Goal: Task Accomplishment & Management: Use online tool/utility

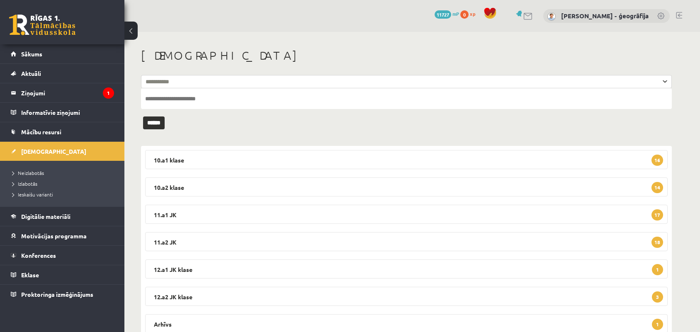
scroll to position [30, 0]
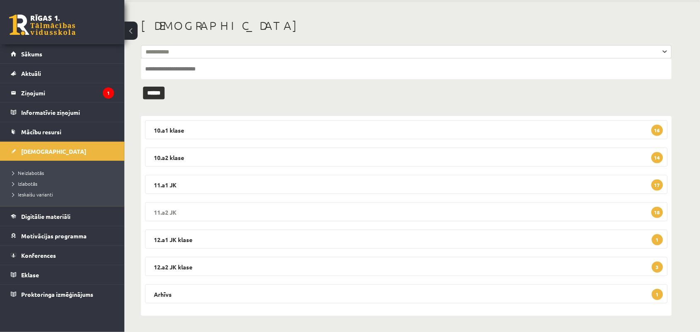
click at [279, 212] on legend "11.a2 JK 18" at bounding box center [406, 211] width 522 height 19
click at [29, 97] on legend "Ziņojumi 1" at bounding box center [67, 92] width 93 height 19
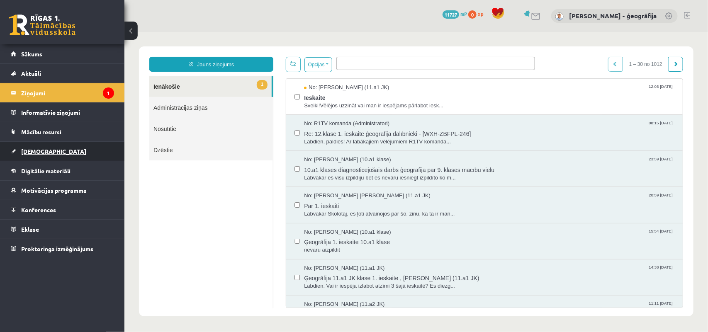
click at [38, 150] on span "[DEMOGRAPHIC_DATA]" at bounding box center [53, 151] width 65 height 7
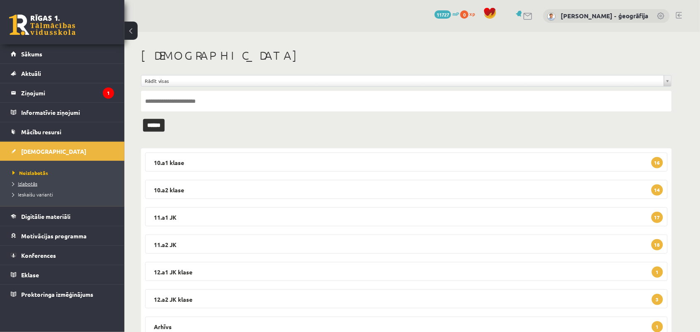
click at [42, 185] on link "Izlabotās" at bounding box center [64, 183] width 104 height 7
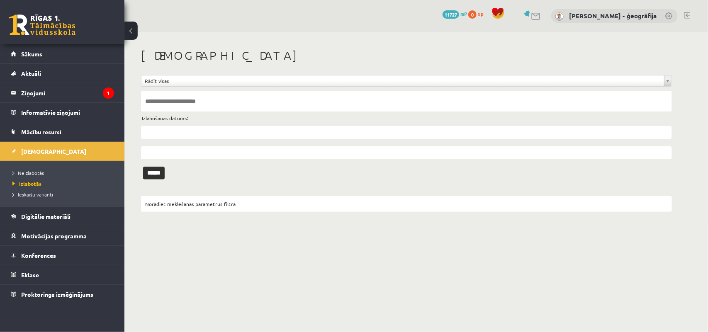
click at [211, 133] on input "text" at bounding box center [406, 132] width 531 height 13
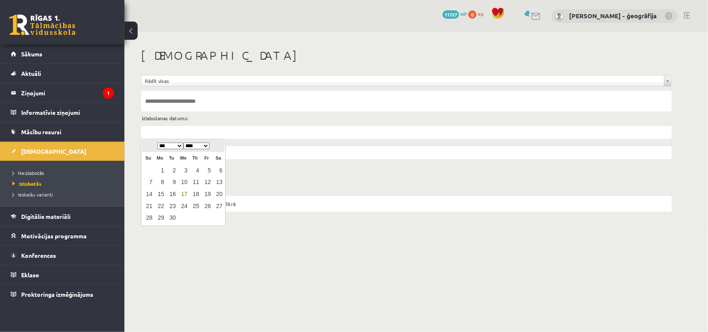
click at [183, 196] on link "17" at bounding box center [183, 194] width 11 height 11
type input "**********"
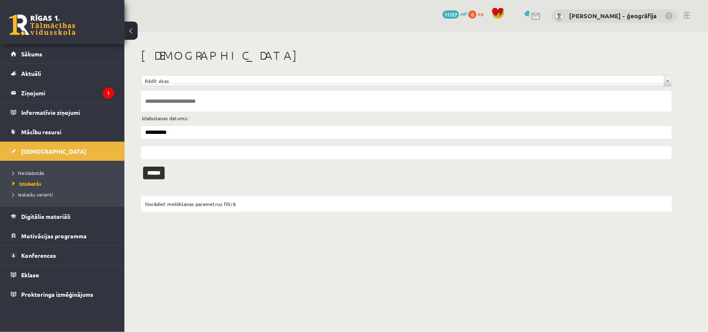
click at [170, 152] on input "text" at bounding box center [406, 152] width 531 height 13
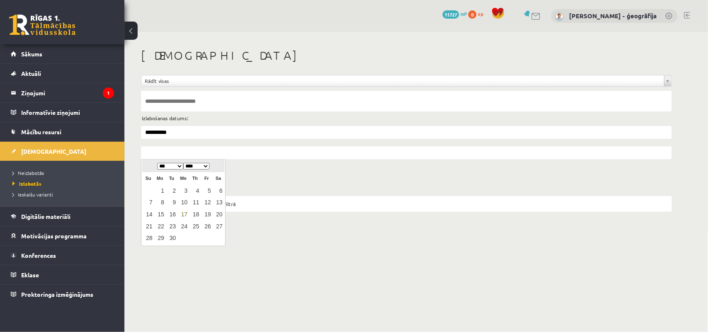
click at [183, 214] on link "17" at bounding box center [183, 214] width 11 height 11
type input "**********"
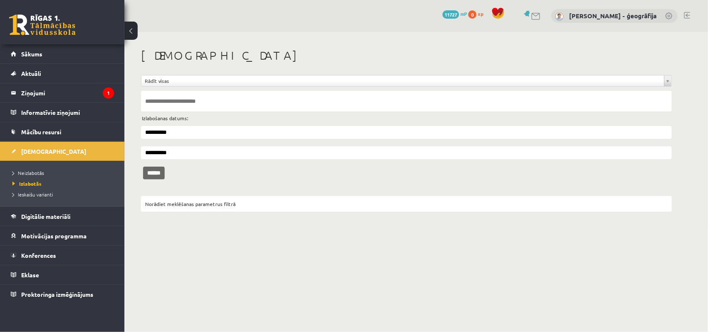
click at [158, 171] on input "******" at bounding box center [154, 173] width 22 height 13
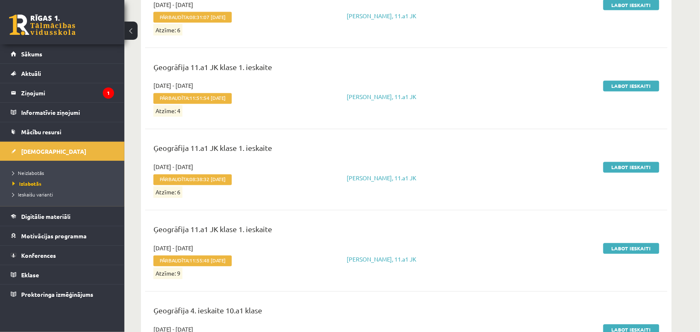
scroll to position [366, 0]
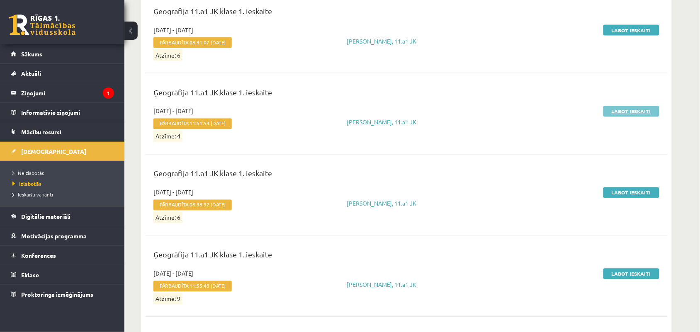
click at [623, 112] on link "Labot ieskaiti" at bounding box center [631, 111] width 56 height 11
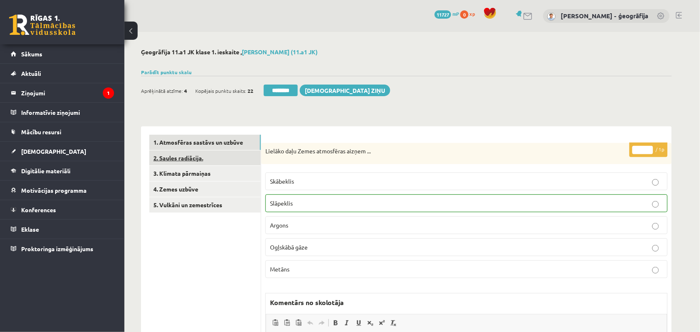
click at [216, 163] on link "2. Saules radiācija." at bounding box center [205, 157] width 112 height 15
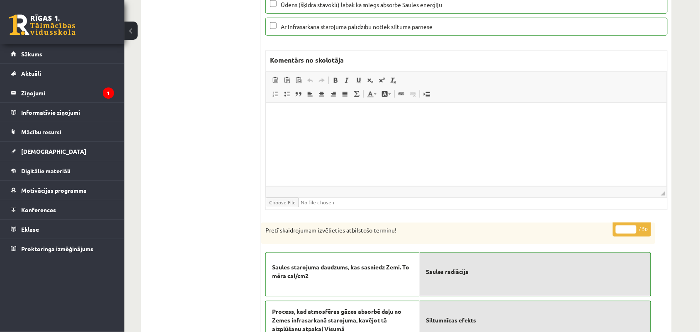
scroll to position [92, 0]
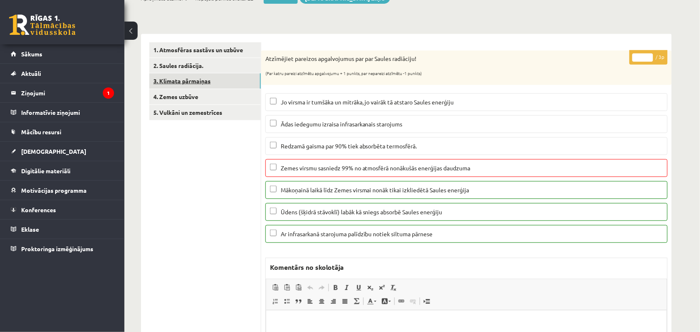
click at [211, 84] on link "3. Klimata pārmaiņas" at bounding box center [205, 80] width 112 height 15
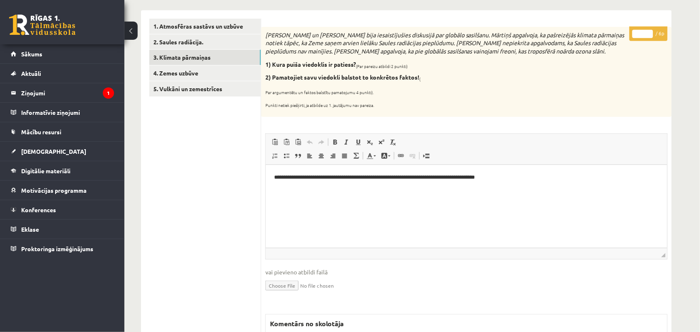
scroll to position [82, 0]
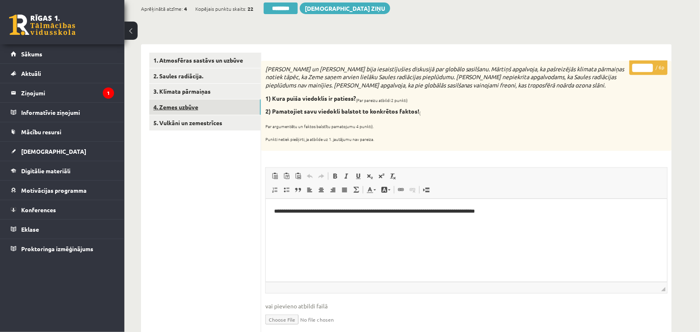
click at [193, 104] on link "4. Zemes uzbūve" at bounding box center [205, 106] width 112 height 15
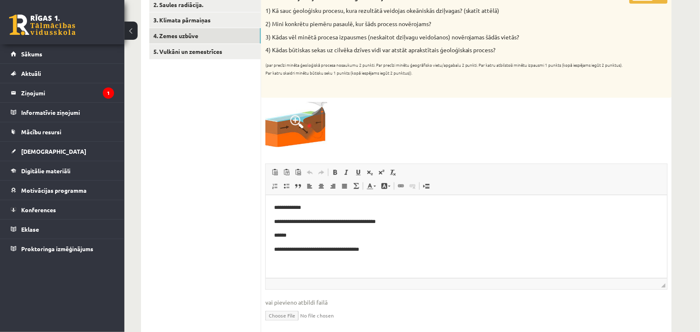
scroll to position [0, 0]
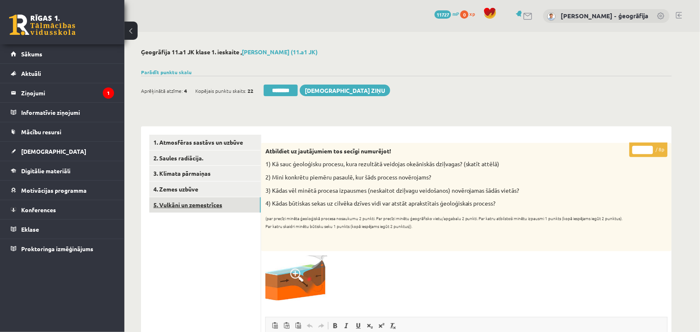
click at [175, 206] on link "5. Vulkāni un zemestrīces" at bounding box center [205, 204] width 112 height 15
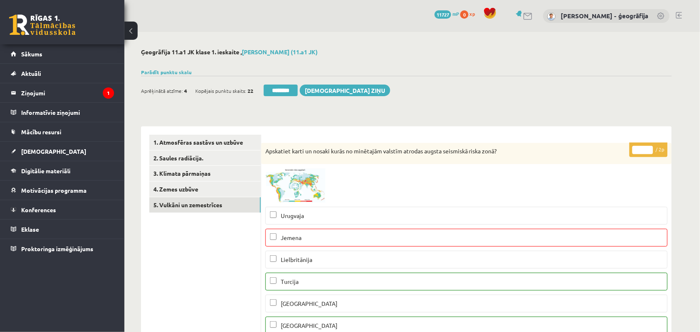
click at [36, 97] on legend "Ziņojumi 1" at bounding box center [67, 92] width 93 height 19
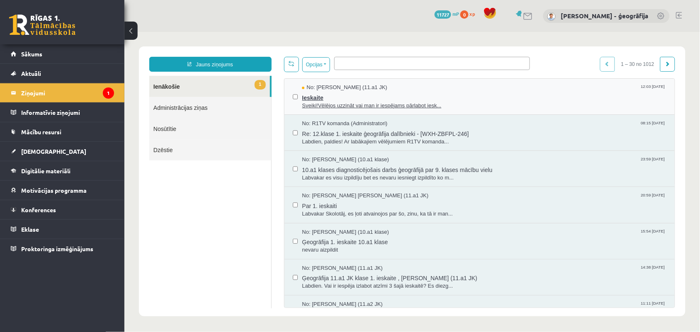
click at [314, 102] on span "Sveiki!Vēlējos uzzināt vai man ir iespējams pārlabot iesk..." at bounding box center [483, 106] width 364 height 8
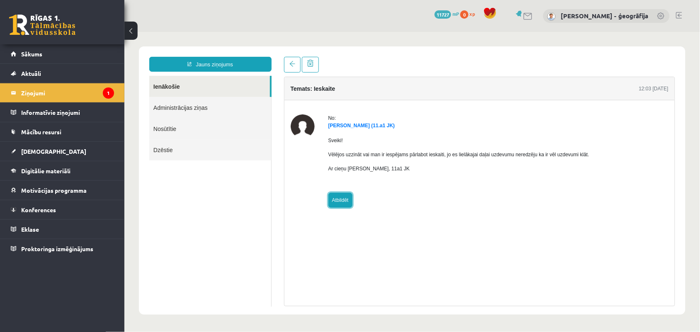
click at [335, 201] on link "Atbildēt" at bounding box center [340, 199] width 24 height 15
type input "**********"
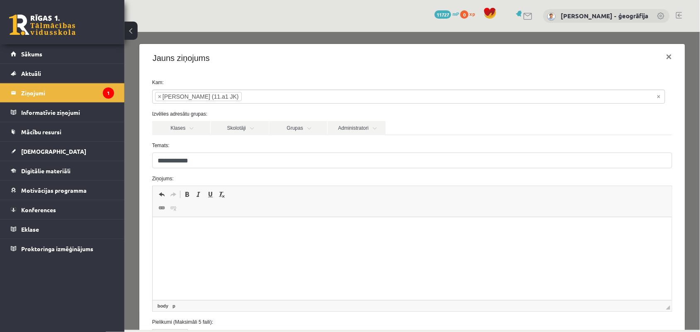
scroll to position [52, 0]
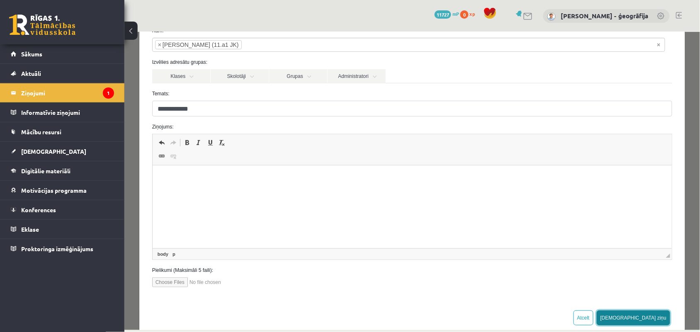
click at [651, 318] on button "[DEMOGRAPHIC_DATA] ziņu" at bounding box center [633, 317] width 74 height 15
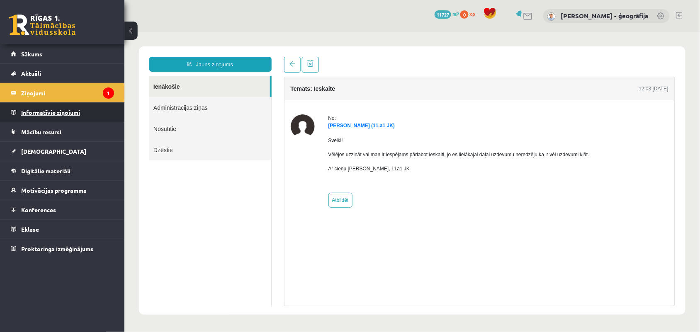
scroll to position [0, 0]
click at [36, 94] on legend "Ziņojumi 1" at bounding box center [67, 92] width 93 height 19
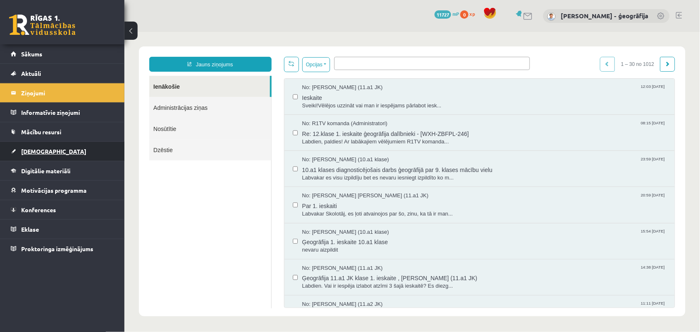
click at [36, 152] on span "[DEMOGRAPHIC_DATA]" at bounding box center [53, 151] width 65 height 7
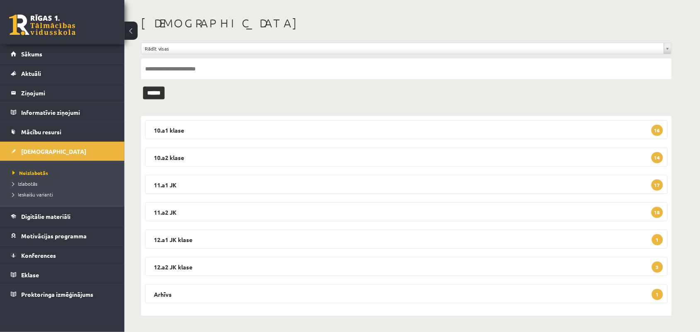
scroll to position [33, 0]
click at [286, 128] on legend "10.a1 klase 16" at bounding box center [406, 128] width 522 height 19
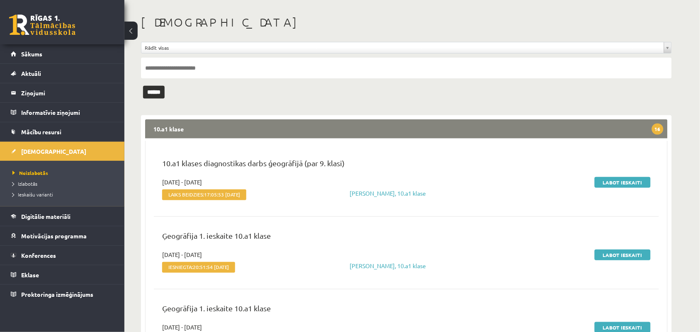
click at [286, 128] on legend "10.a1 klase 16" at bounding box center [406, 128] width 522 height 19
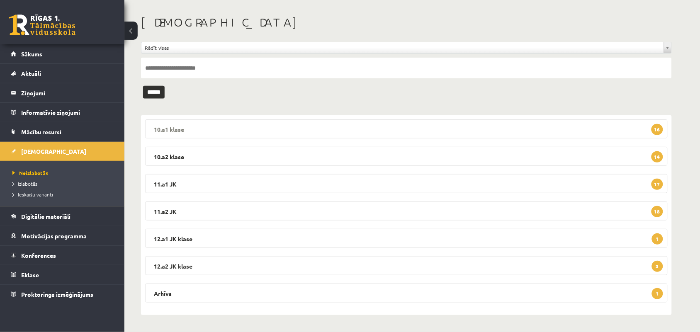
click at [286, 128] on legend "10.a1 klase 16" at bounding box center [406, 128] width 522 height 19
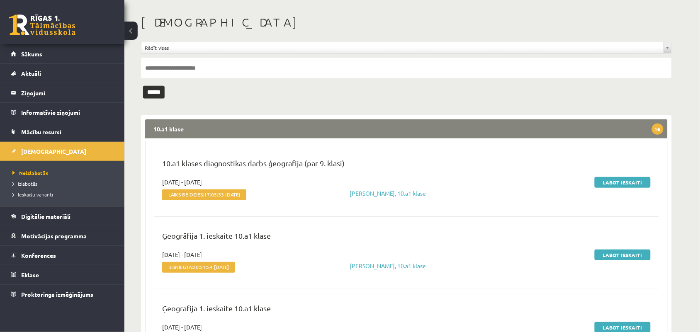
scroll to position [85, 0]
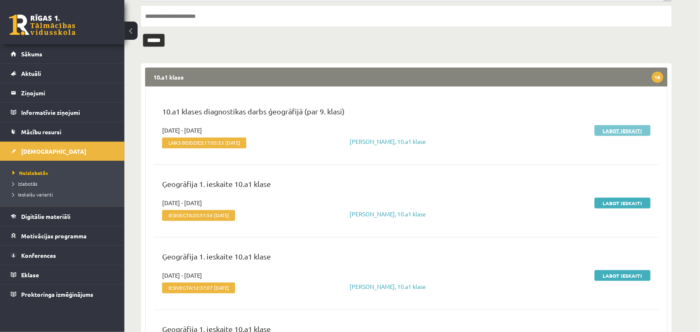
click at [610, 131] on link "Labot ieskaiti" at bounding box center [622, 130] width 56 height 11
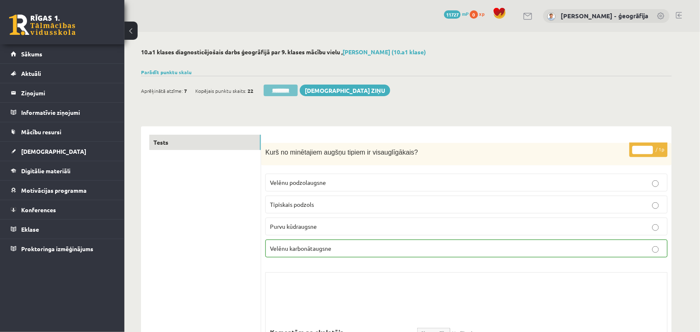
click at [275, 92] on input "********" at bounding box center [281, 91] width 34 height 12
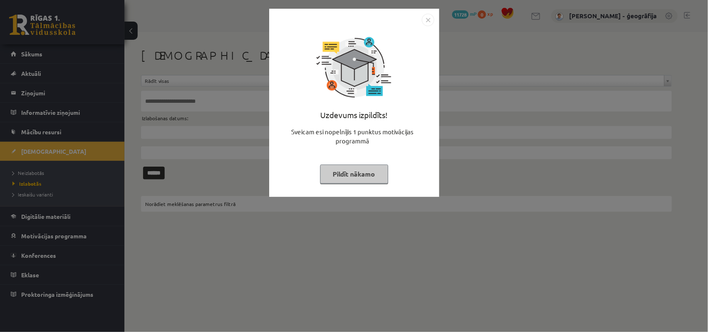
click at [338, 176] on button "Pildīt nākamo" at bounding box center [354, 174] width 68 height 19
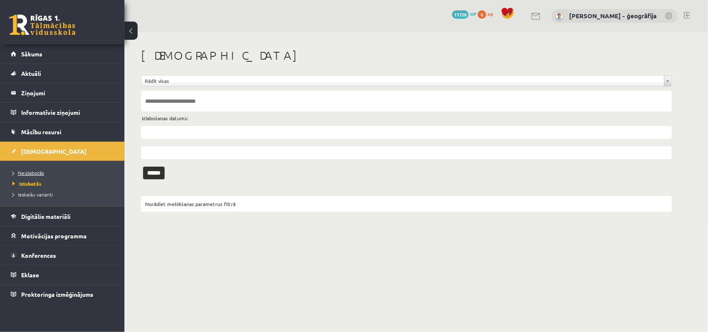
click at [44, 172] on span "Neizlabotās" at bounding box center [28, 173] width 32 height 7
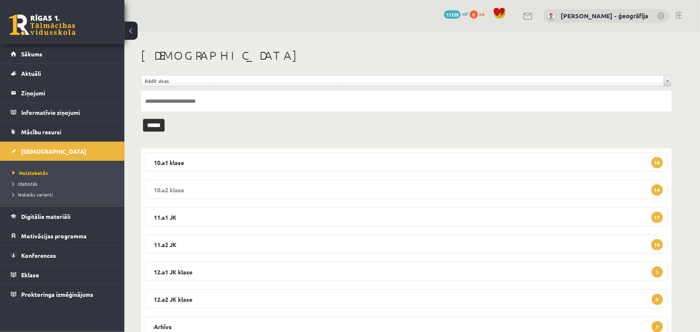
scroll to position [32, 0]
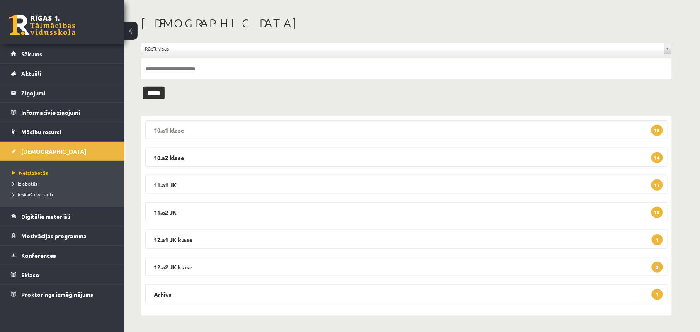
click at [276, 131] on legend "10.a1 klase 15" at bounding box center [406, 129] width 522 height 19
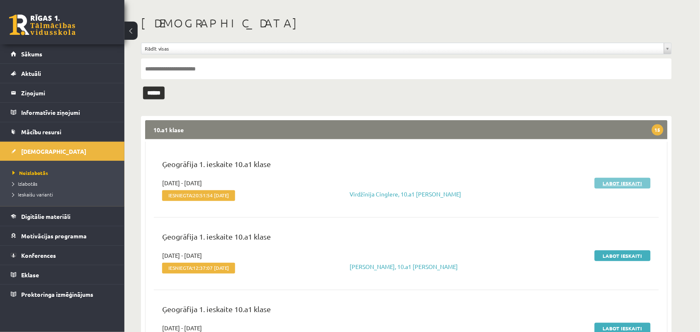
click at [637, 179] on link "Labot ieskaiti" at bounding box center [622, 183] width 56 height 11
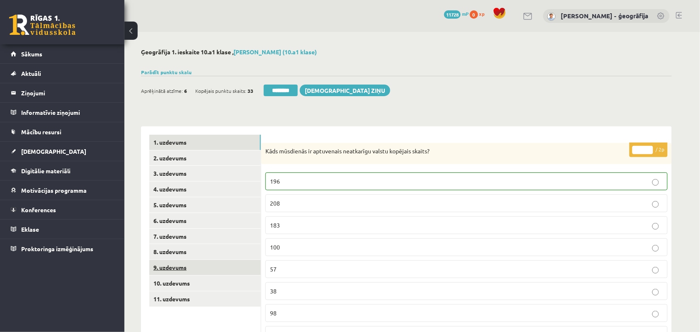
click at [164, 269] on link "9. uzdevums" at bounding box center [205, 267] width 112 height 15
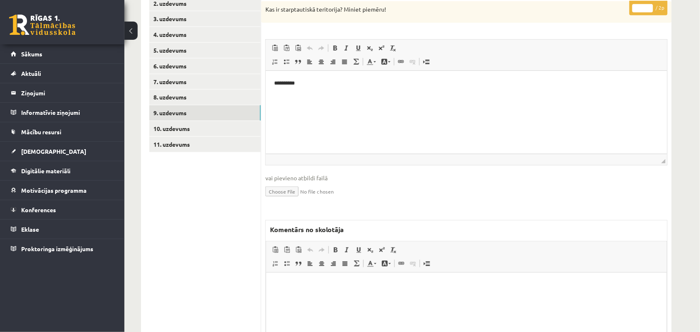
scroll to position [155, 0]
click at [304, 288] on p "Bagātinātā teksta redaktors, wiswyg-editor-47024879388920-1758102409-834" at bounding box center [466, 284] width 384 height 9
click at [158, 131] on link "10. uzdevums" at bounding box center [205, 127] width 112 height 15
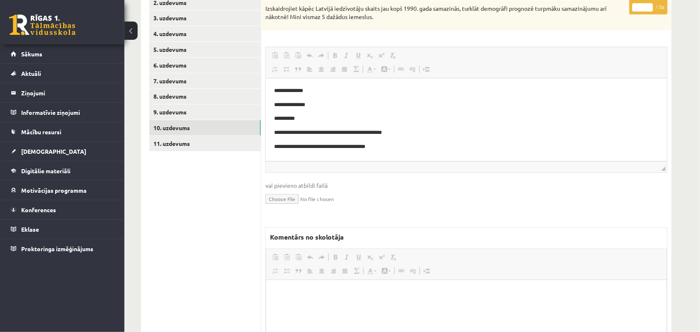
scroll to position [0, 0]
click at [295, 284] on html at bounding box center [466, 292] width 400 height 25
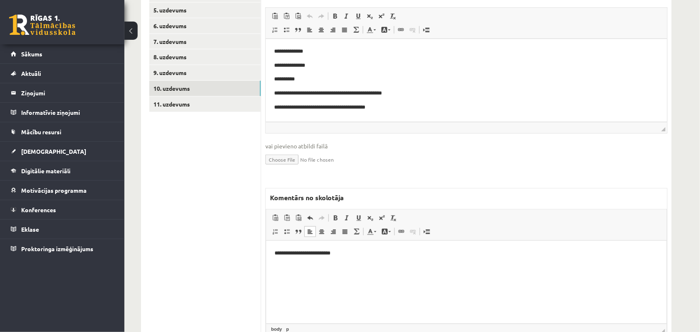
scroll to position [143, 0]
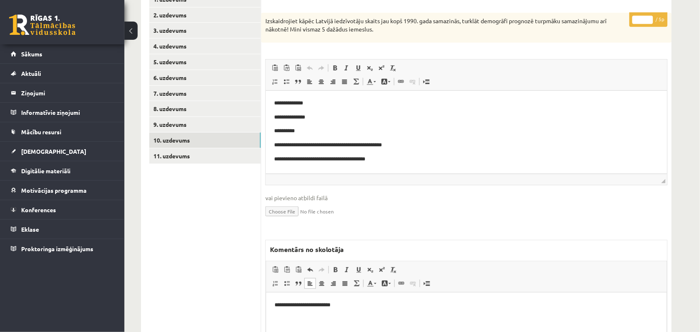
type input "*"
click at [650, 19] on input "*" at bounding box center [642, 20] width 21 height 8
click at [169, 155] on link "11. uzdevums" at bounding box center [205, 155] width 112 height 15
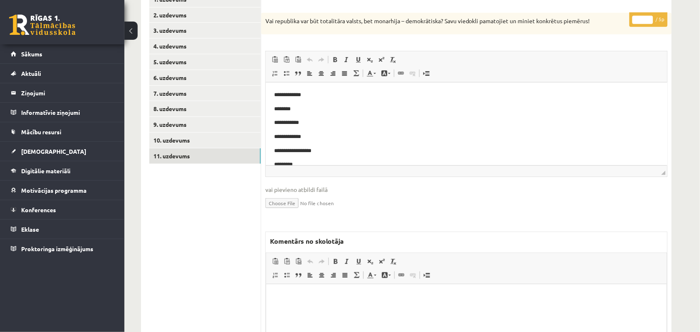
scroll to position [26, 0]
click at [312, 309] on html at bounding box center [466, 296] width 400 height 25
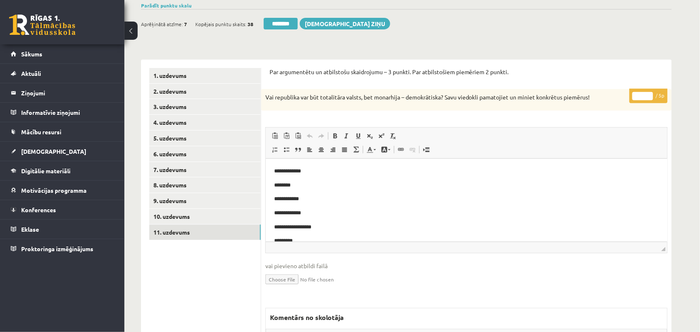
scroll to position [39, 0]
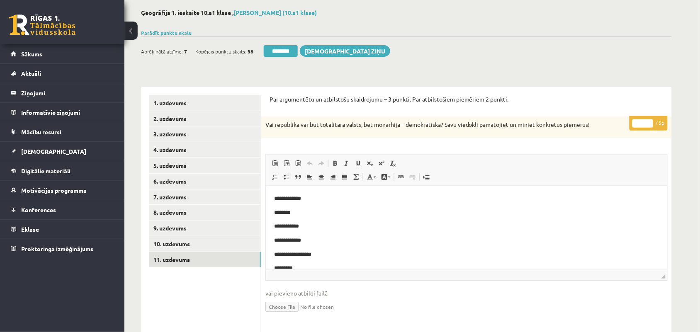
click at [649, 121] on input "*" at bounding box center [642, 123] width 21 height 8
click at [649, 124] on input "*" at bounding box center [642, 123] width 21 height 8
type input "*"
click at [649, 127] on input "*" at bounding box center [642, 123] width 21 height 8
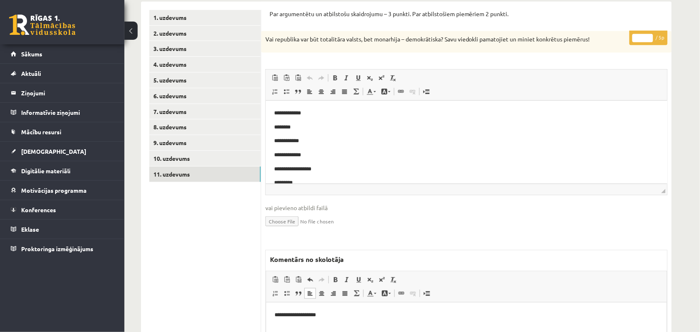
scroll to position [195, 0]
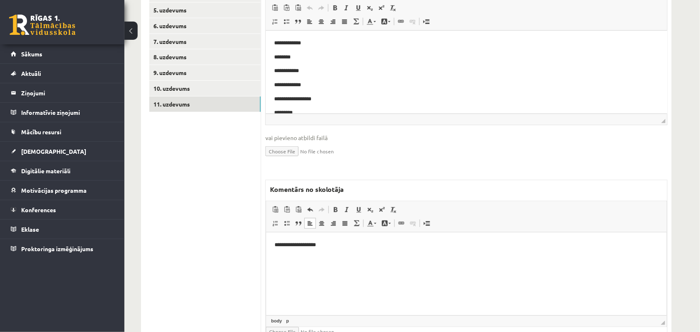
click at [322, 243] on p "**********" at bounding box center [465, 244] width 383 height 9
click at [323, 246] on p "**********" at bounding box center [465, 244] width 383 height 9
click at [323, 245] on p "**********" at bounding box center [465, 244] width 383 height 9
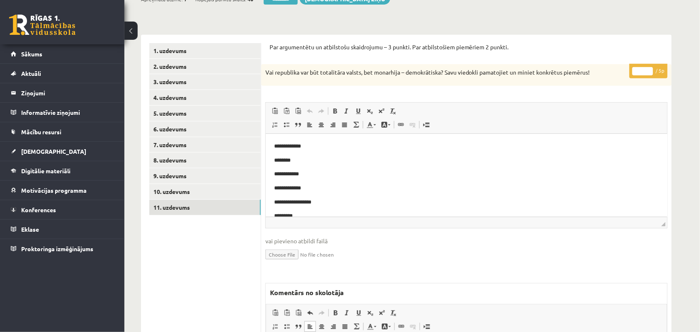
scroll to position [91, 0]
click at [179, 189] on link "10. uzdevums" at bounding box center [205, 191] width 112 height 15
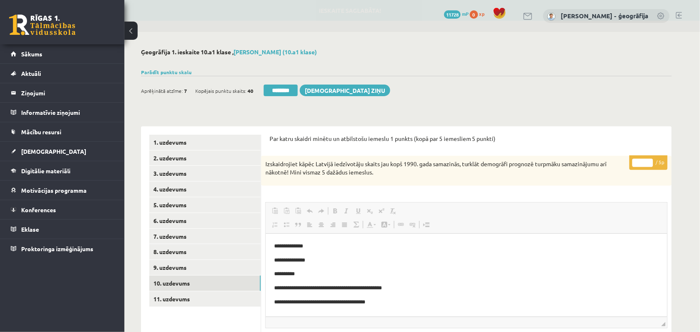
scroll to position [0, 0]
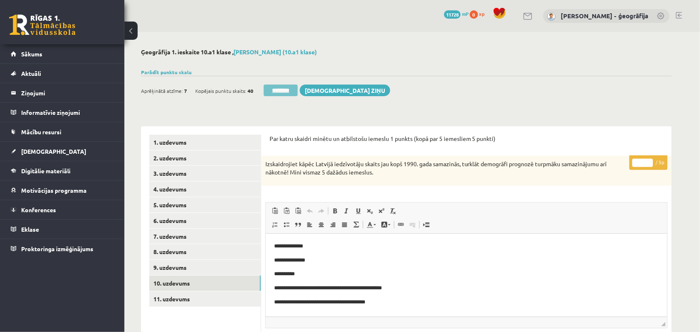
click at [280, 88] on input "********" at bounding box center [281, 91] width 34 height 12
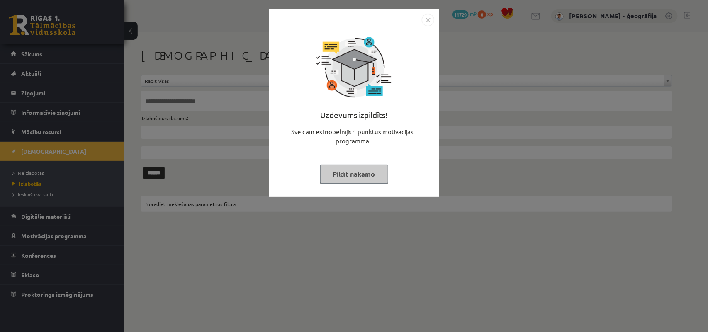
click at [331, 171] on button "Pildīt nākamo" at bounding box center [354, 174] width 68 height 19
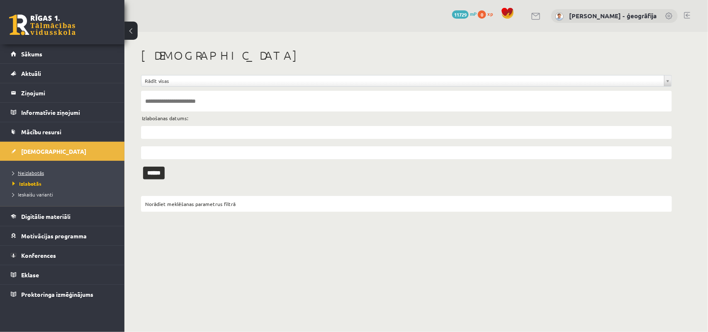
click at [35, 170] on span "Neizlabotās" at bounding box center [28, 173] width 32 height 7
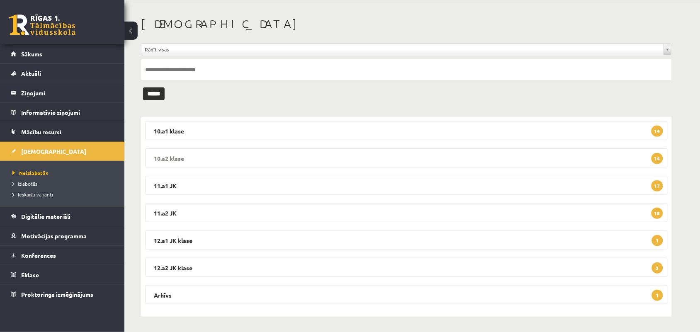
scroll to position [32, 0]
click at [274, 160] on legend "10.a2 klase 14" at bounding box center [406, 157] width 522 height 19
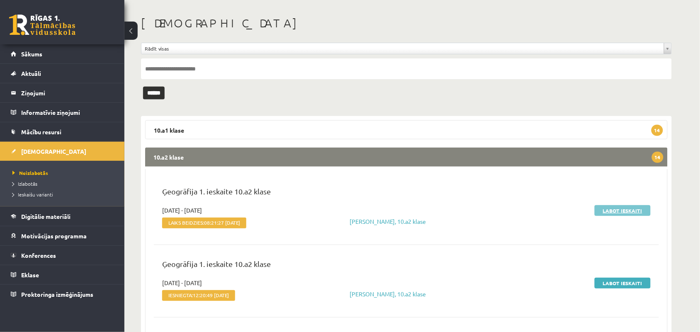
click at [606, 208] on link "Labot ieskaiti" at bounding box center [622, 210] width 56 height 11
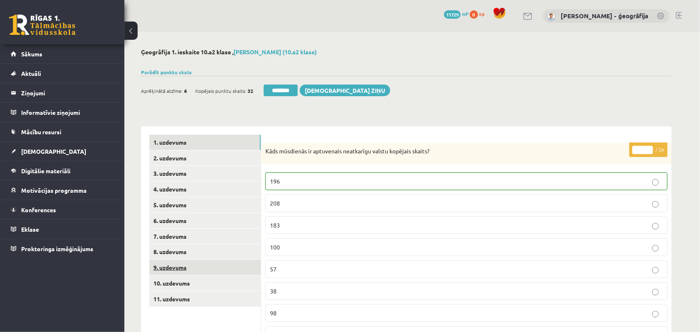
click at [172, 269] on link "9. uzdevums" at bounding box center [205, 267] width 112 height 15
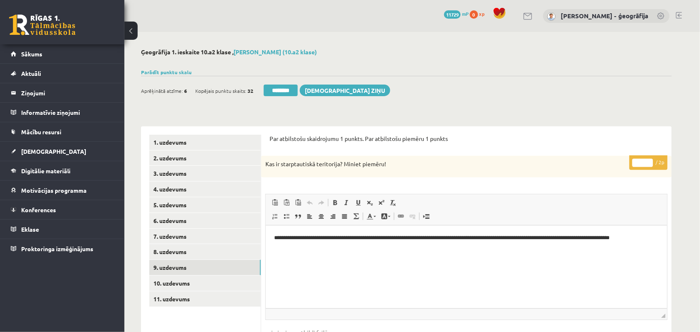
click at [646, 160] on input "*" at bounding box center [642, 163] width 21 height 8
type input "*"
click at [650, 166] on input "*" at bounding box center [642, 163] width 21 height 8
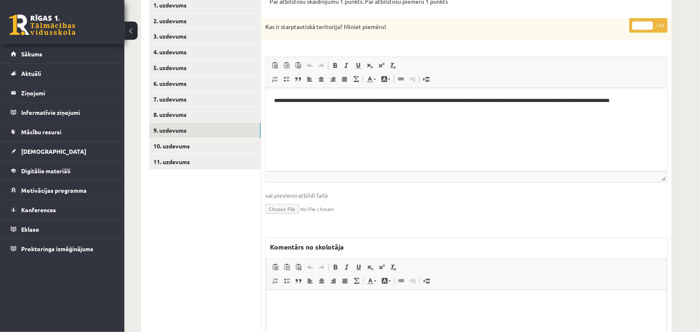
scroll to position [155, 0]
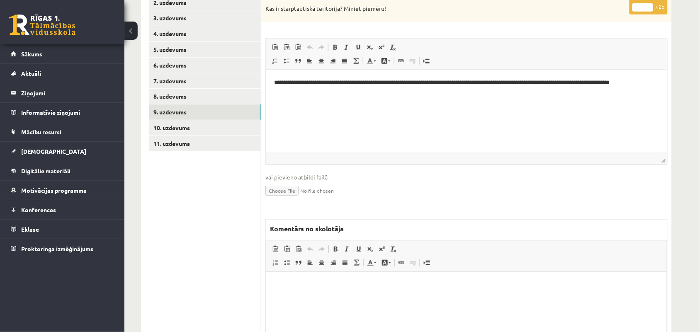
click at [313, 297] on html at bounding box center [466, 284] width 400 height 25
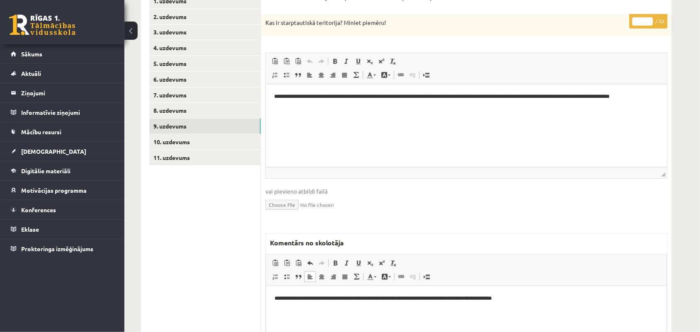
scroll to position [135, 0]
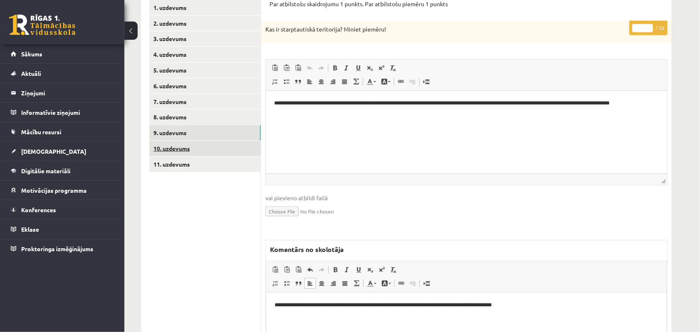
click at [173, 151] on link "10. uzdevums" at bounding box center [205, 148] width 112 height 15
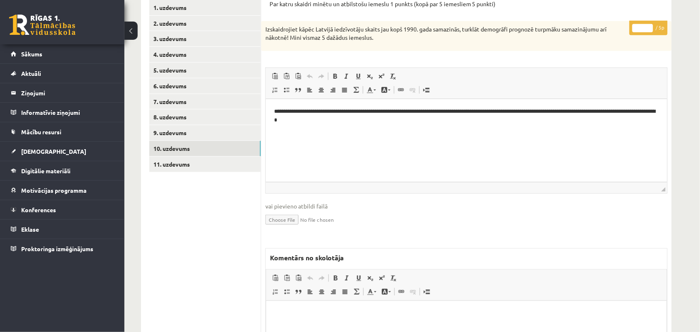
scroll to position [0, 0]
click at [651, 25] on input "*" at bounding box center [642, 28] width 21 height 8
type input "*"
click at [651, 25] on input "*" at bounding box center [642, 28] width 21 height 8
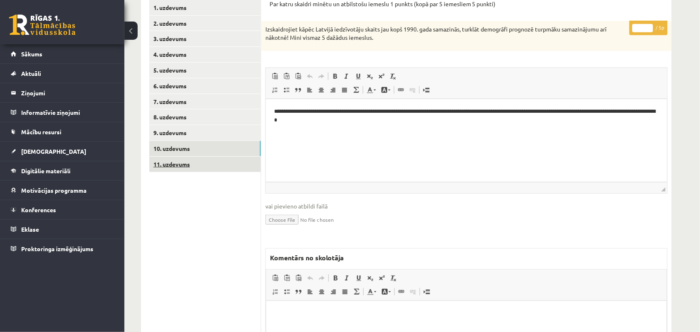
click at [171, 166] on link "11. uzdevums" at bounding box center [205, 164] width 112 height 15
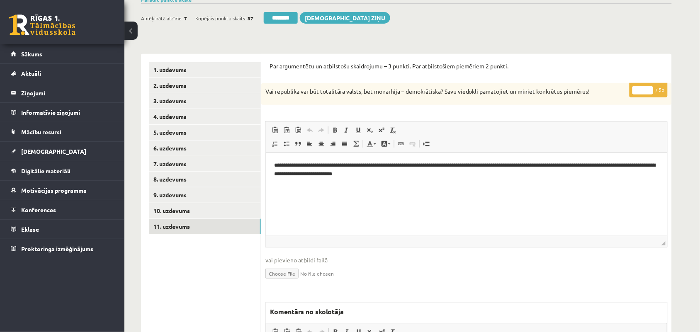
type input "*"
click at [649, 87] on input "*" at bounding box center [642, 90] width 21 height 8
click at [165, 217] on link "10. uzdevums" at bounding box center [205, 210] width 112 height 15
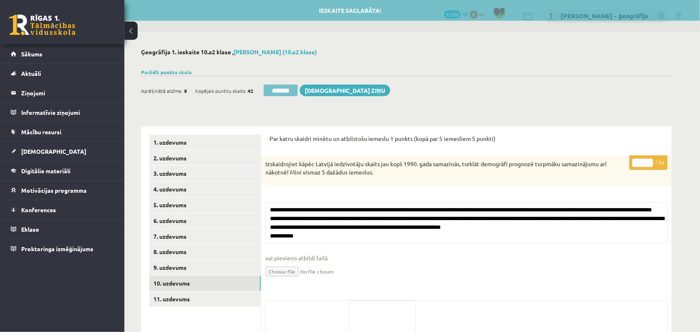
click at [278, 90] on input "********" at bounding box center [281, 91] width 34 height 12
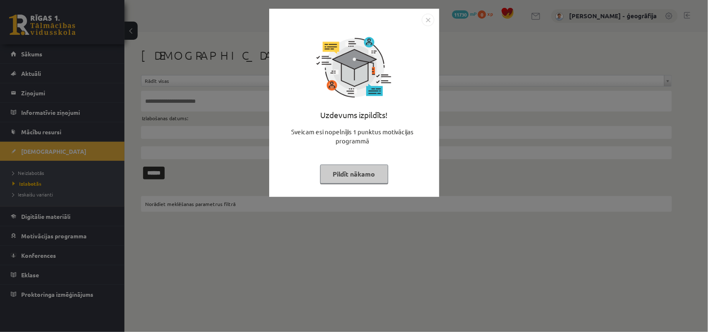
click at [369, 184] on div "Uzdevums izpildīts! Sveicam esi nopelnījis 1 punktus motivācijas programmā Pild…" at bounding box center [354, 109] width 160 height 166
click at [339, 168] on button "Pildīt nākamo" at bounding box center [354, 174] width 68 height 19
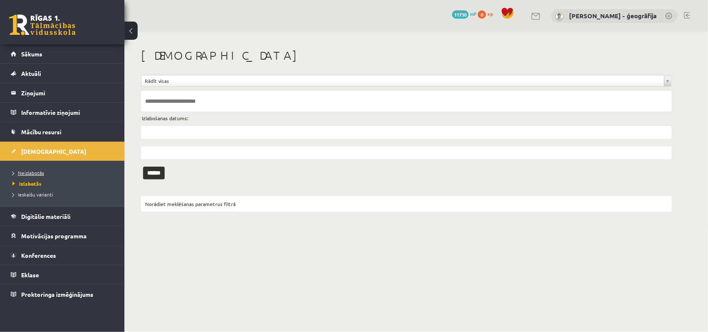
click at [36, 173] on span "Neizlabotās" at bounding box center [28, 173] width 32 height 7
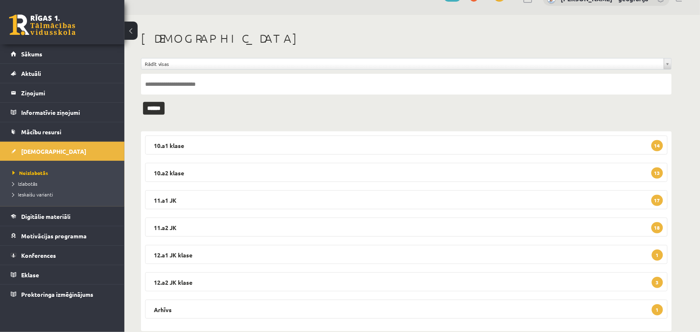
scroll to position [32, 0]
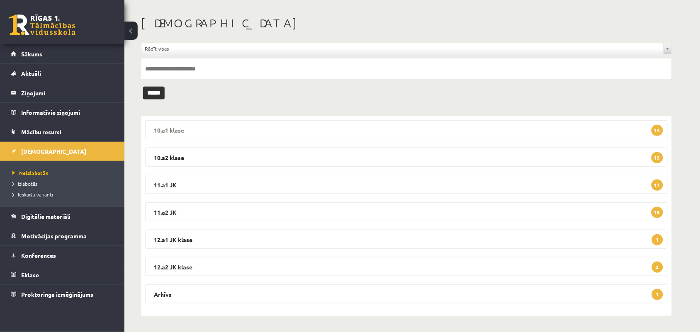
click at [230, 125] on legend "10.a1 klase 14" at bounding box center [406, 129] width 522 height 19
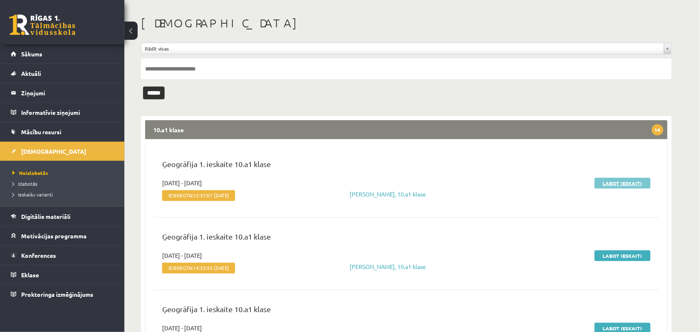
click at [620, 181] on link "Labot ieskaiti" at bounding box center [622, 183] width 56 height 11
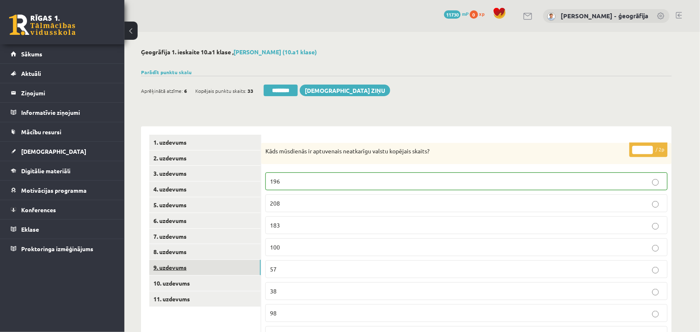
click at [164, 270] on link "9. uzdevums" at bounding box center [205, 267] width 112 height 15
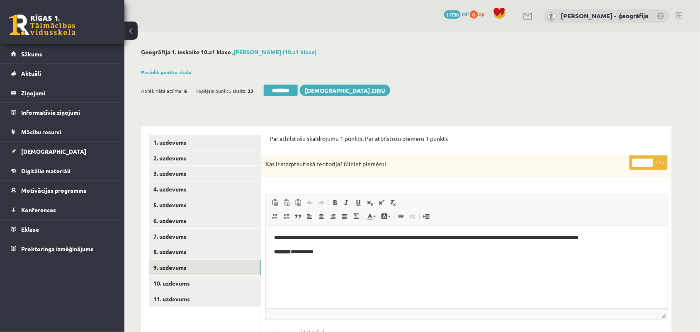
type input "*"
click at [649, 160] on input "*" at bounding box center [642, 163] width 21 height 8
click at [199, 283] on link "10. uzdevums" at bounding box center [205, 283] width 112 height 15
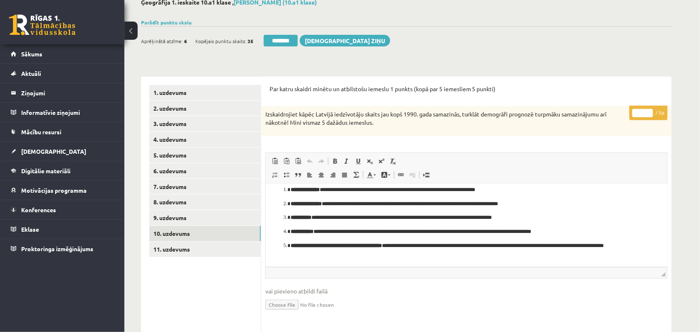
scroll to position [52, 0]
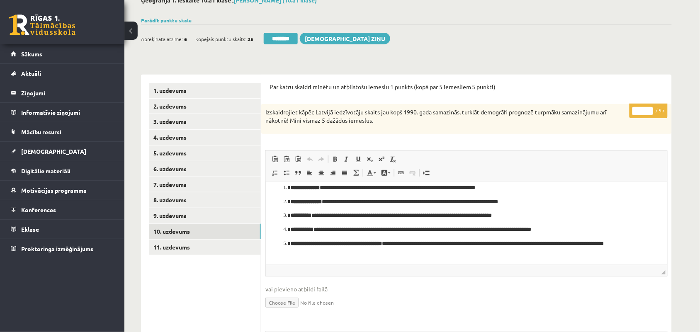
type input "*"
click at [648, 109] on input "*" at bounding box center [642, 111] width 21 height 8
click at [173, 249] on link "11. uzdevums" at bounding box center [205, 247] width 112 height 15
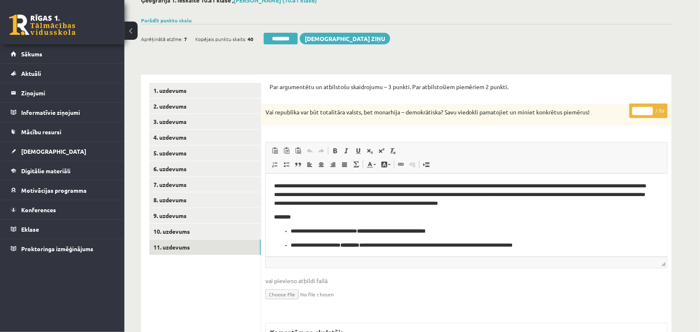
scroll to position [1, 0]
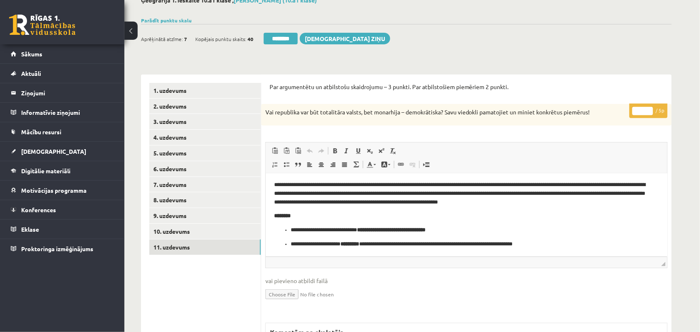
type input "*"
click at [647, 107] on input "*" at bounding box center [642, 111] width 21 height 8
click at [170, 229] on link "10. uzdevums" at bounding box center [205, 231] width 112 height 15
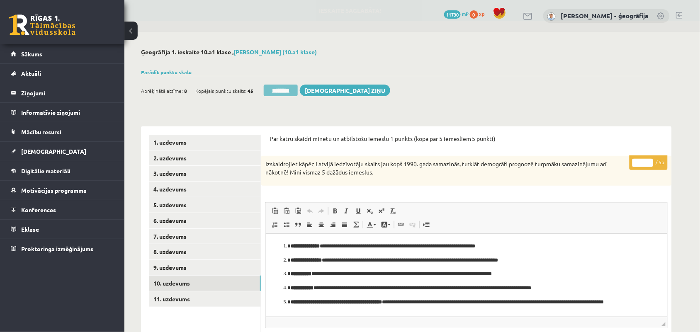
scroll to position [0, 0]
click at [279, 90] on input "********" at bounding box center [281, 91] width 34 height 12
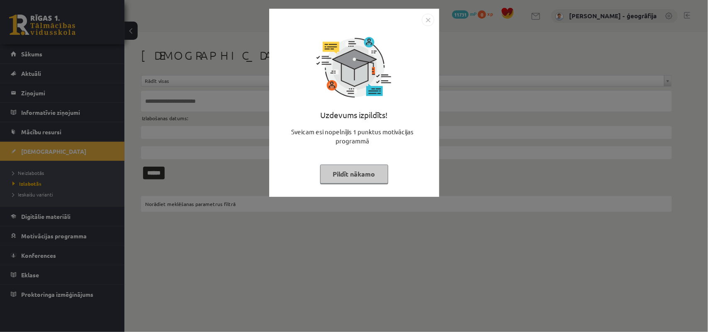
click at [351, 174] on button "Pildīt nākamo" at bounding box center [354, 174] width 68 height 19
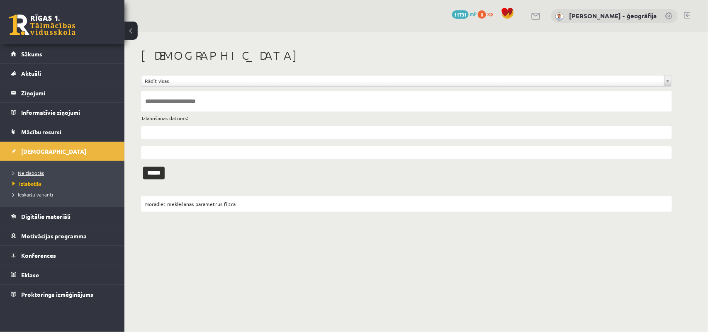
click at [36, 172] on span "Neizlabotās" at bounding box center [28, 173] width 32 height 7
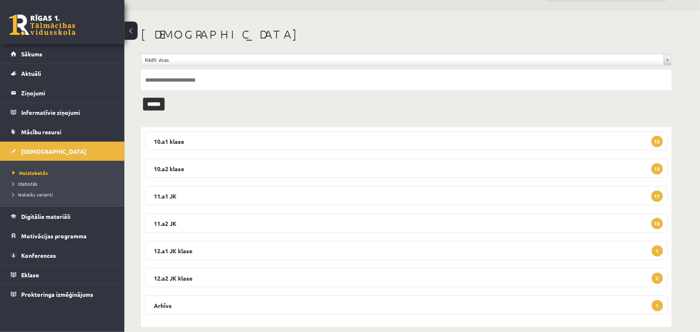
scroll to position [32, 0]
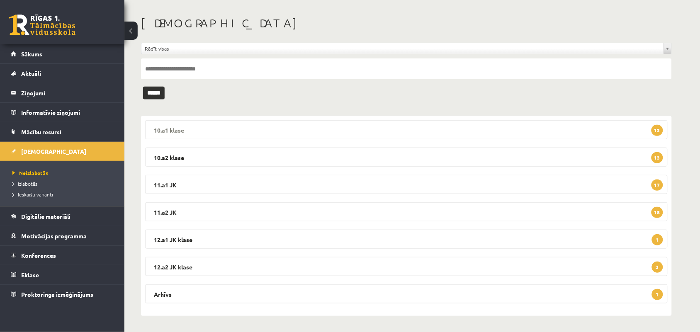
click at [213, 128] on legend "10.a1 klase 13" at bounding box center [406, 129] width 522 height 19
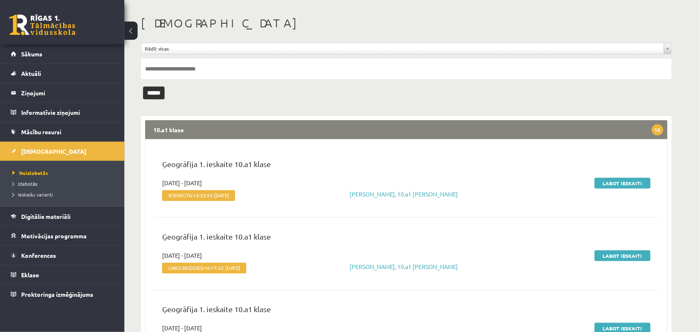
click at [213, 128] on legend "10.a1 klase 13" at bounding box center [406, 129] width 522 height 19
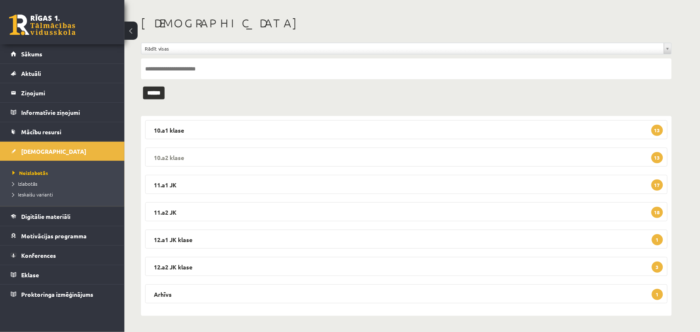
click at [247, 160] on legend "10.a2 klase 13" at bounding box center [406, 157] width 522 height 19
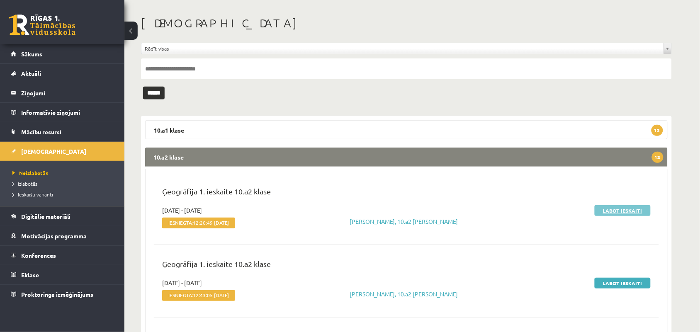
click at [606, 208] on link "Labot ieskaiti" at bounding box center [622, 210] width 56 height 11
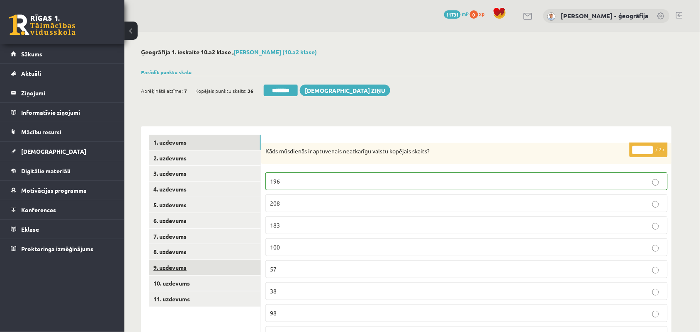
click at [175, 266] on link "9. uzdevums" at bounding box center [205, 267] width 112 height 15
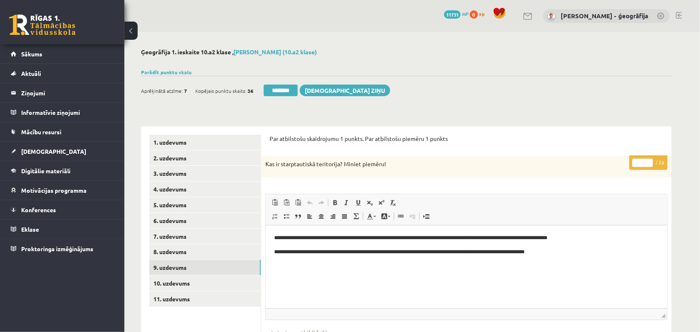
type input "*"
click at [649, 161] on input "*" at bounding box center [642, 163] width 21 height 8
click at [187, 281] on link "10. uzdevums" at bounding box center [205, 283] width 112 height 15
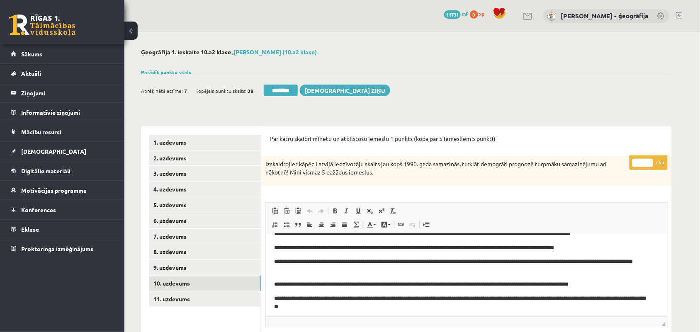
scroll to position [15, 0]
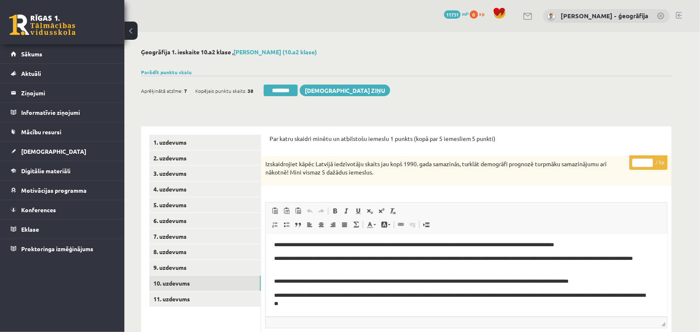
type input "*"
click at [646, 162] on input "*" at bounding box center [642, 163] width 21 height 8
click at [202, 296] on link "11. uzdevums" at bounding box center [205, 298] width 112 height 15
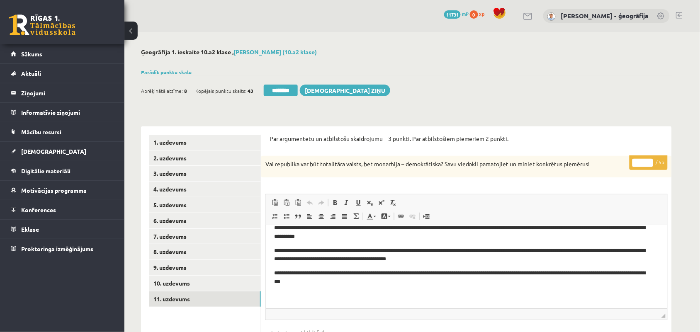
scroll to position [0, 0]
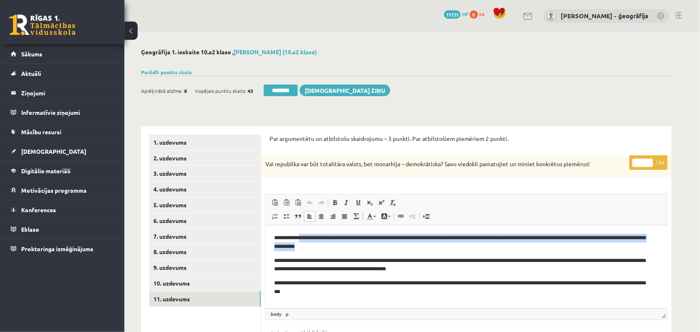
drag, startPoint x: 303, startPoint y: 239, endPoint x: 432, endPoint y: 247, distance: 128.7
click at [432, 247] on p "**********" at bounding box center [462, 241] width 377 height 17
click at [453, 247] on p "**********" at bounding box center [462, 241] width 377 height 17
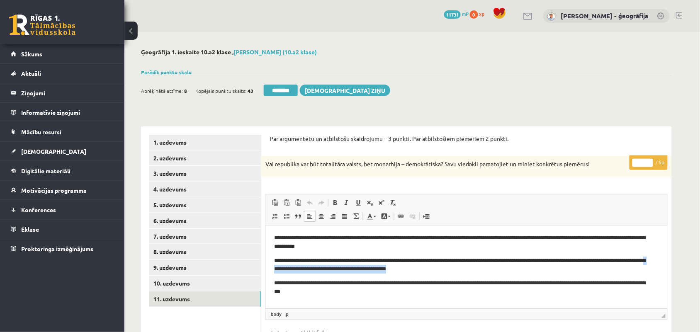
drag, startPoint x: 307, startPoint y: 273, endPoint x: 436, endPoint y: 269, distance: 129.8
click at [436, 269] on p "**********" at bounding box center [462, 264] width 377 height 17
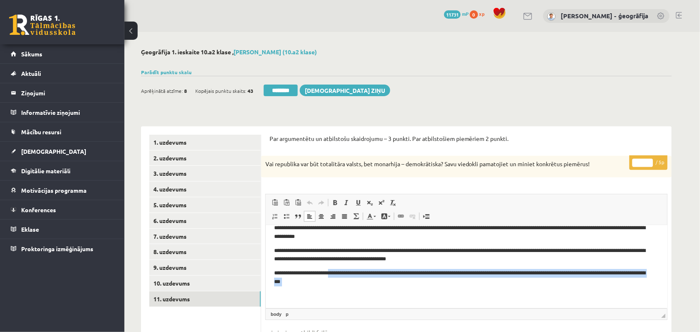
drag, startPoint x: 340, startPoint y: 273, endPoint x: 351, endPoint y: 288, distance: 18.7
click at [351, 288] on body "**********" at bounding box center [466, 261] width 385 height 76
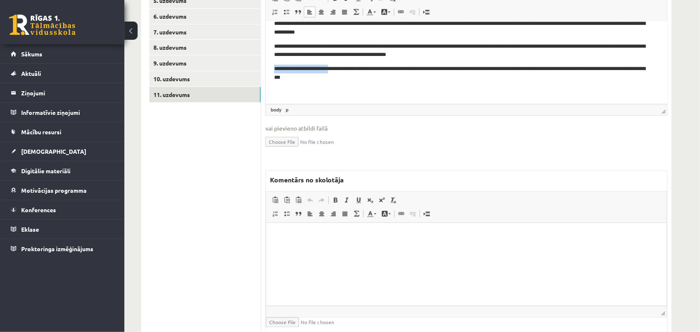
scroll to position [207, 0]
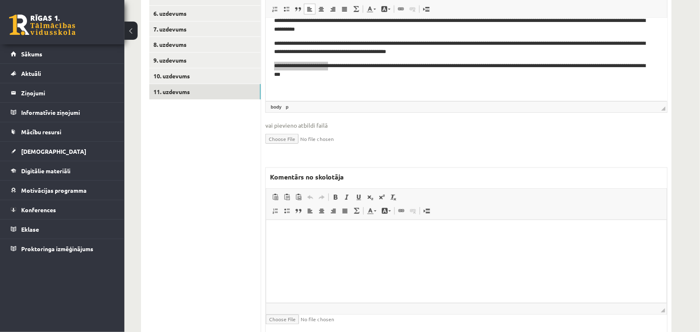
click at [322, 242] on html at bounding box center [466, 232] width 400 height 25
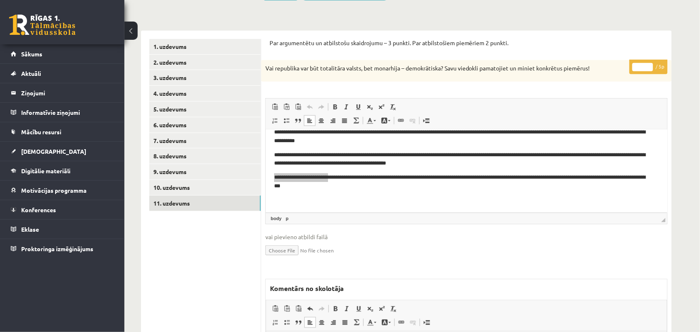
scroll to position [52, 0]
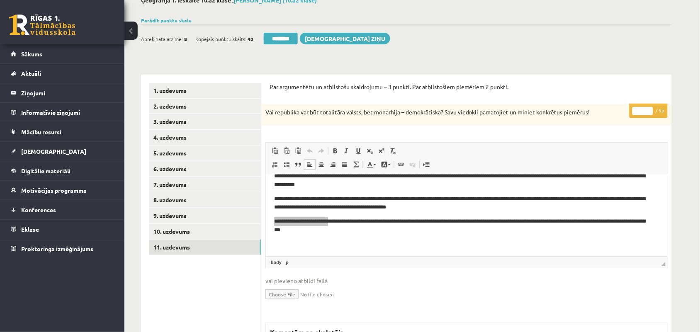
click at [652, 108] on input "*" at bounding box center [642, 111] width 21 height 8
click at [649, 109] on input "*" at bounding box center [642, 111] width 21 height 8
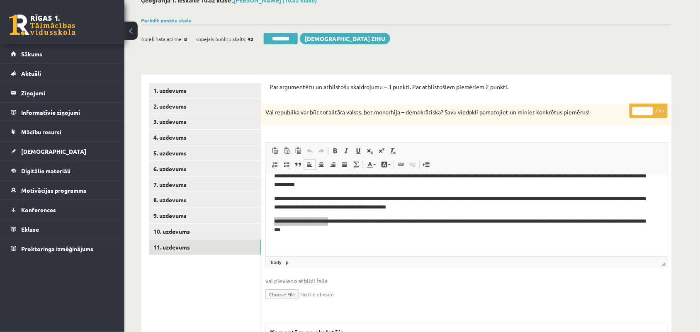
click at [649, 109] on input "*" at bounding box center [642, 111] width 21 height 8
type input "*"
click at [649, 112] on input "*" at bounding box center [642, 111] width 21 height 8
click at [164, 235] on link "10. uzdevums" at bounding box center [205, 231] width 112 height 15
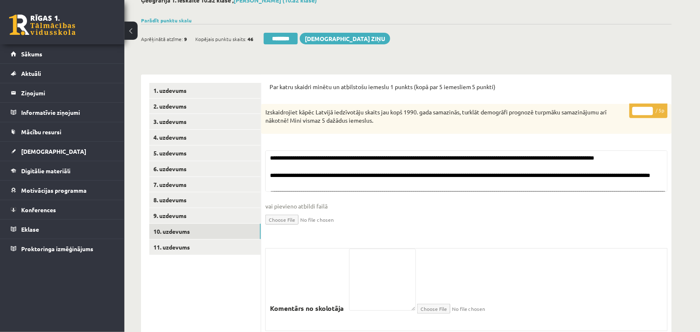
click at [276, 41] on input "********" at bounding box center [281, 39] width 34 height 12
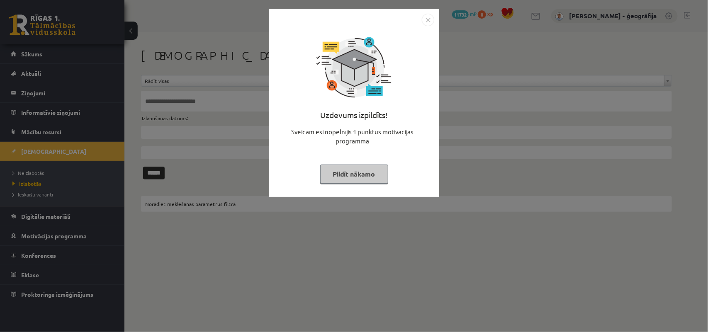
click at [336, 170] on button "Pildīt nākamo" at bounding box center [354, 174] width 68 height 19
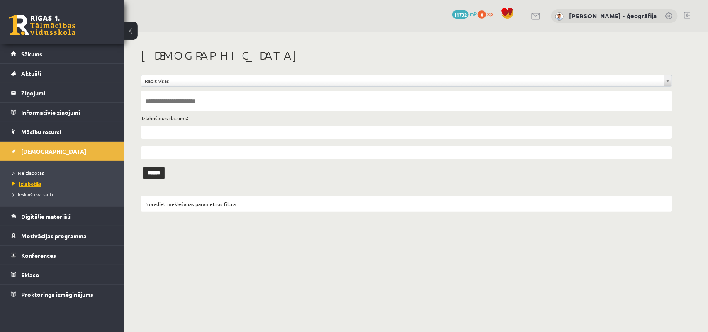
click at [31, 187] on link "Izlabotās" at bounding box center [64, 183] width 104 height 7
click at [26, 173] on span "Neizlabotās" at bounding box center [28, 173] width 32 height 7
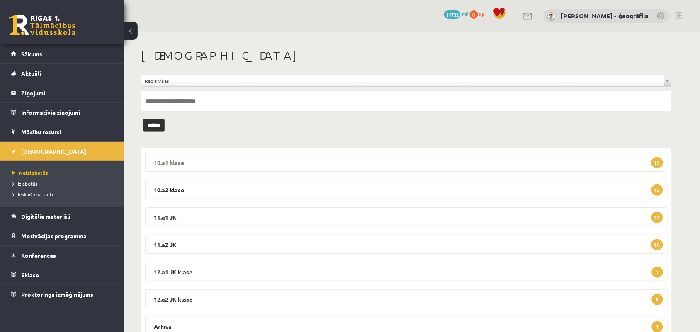
scroll to position [32, 0]
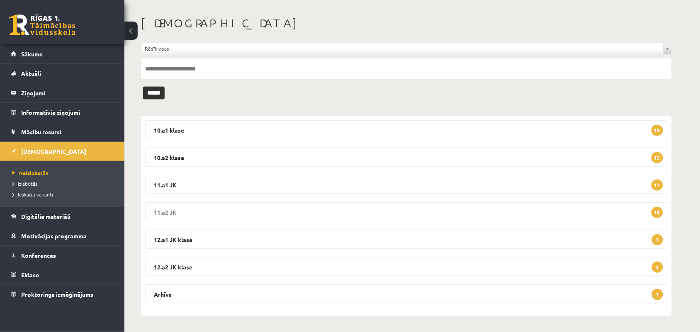
click at [341, 211] on legend "11.a2 JK 18" at bounding box center [406, 211] width 522 height 19
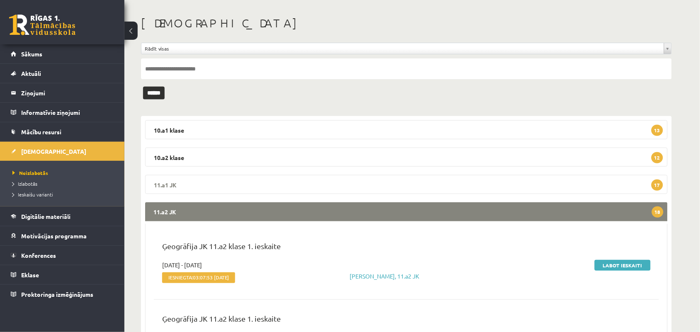
scroll to position [84, 0]
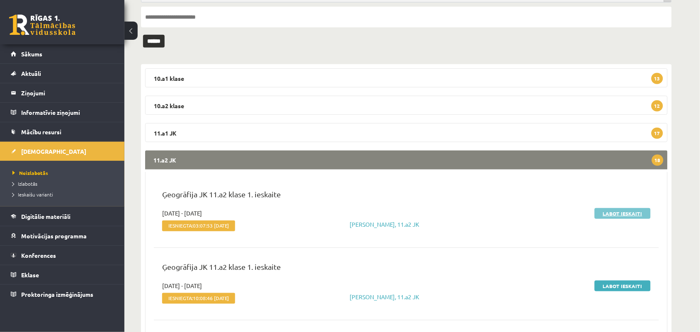
click at [612, 212] on link "Labot ieskaiti" at bounding box center [622, 213] width 56 height 11
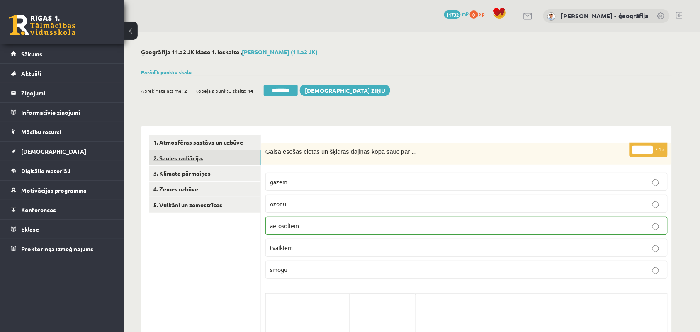
click at [175, 158] on link "2. Saules radiācija." at bounding box center [205, 157] width 112 height 15
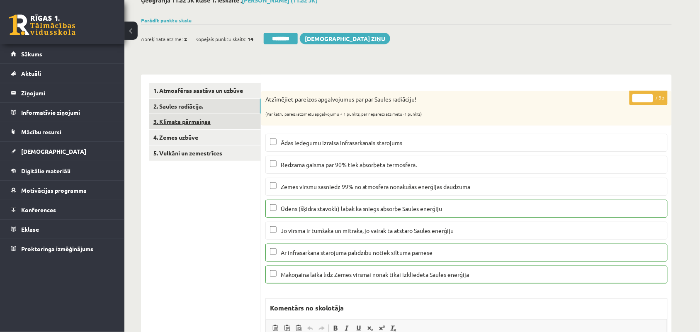
click at [171, 122] on link "3. Klimata pārmaiņas" at bounding box center [205, 121] width 112 height 15
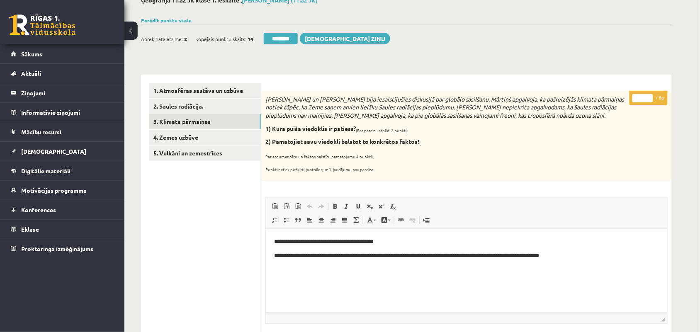
click at [651, 95] on input "*" at bounding box center [642, 98] width 21 height 8
drag, startPoint x: 342, startPoint y: 255, endPoint x: 399, endPoint y: 257, distance: 56.4
click at [399, 257] on p "**********" at bounding box center [466, 255] width 385 height 9
click at [427, 252] on p "**********" at bounding box center [466, 255] width 385 height 9
drag, startPoint x: 453, startPoint y: 259, endPoint x: 557, endPoint y: 255, distance: 103.7
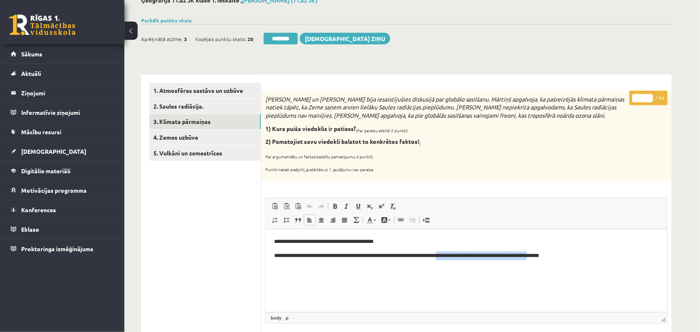
click at [557, 255] on p "**********" at bounding box center [466, 255] width 385 height 9
drag, startPoint x: 280, startPoint y: 253, endPoint x: 572, endPoint y: 284, distance: 293.8
click at [572, 268] on html "**********" at bounding box center [465, 248] width 401 height 39
click at [461, 268] on html "**********" at bounding box center [465, 248] width 401 height 39
click at [650, 100] on input "*" at bounding box center [642, 98] width 21 height 8
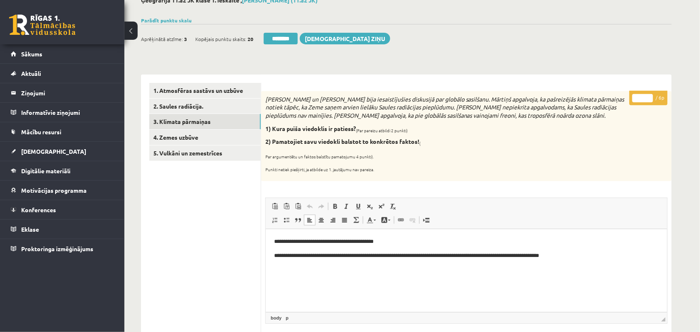
click at [650, 100] on input "*" at bounding box center [642, 98] width 21 height 8
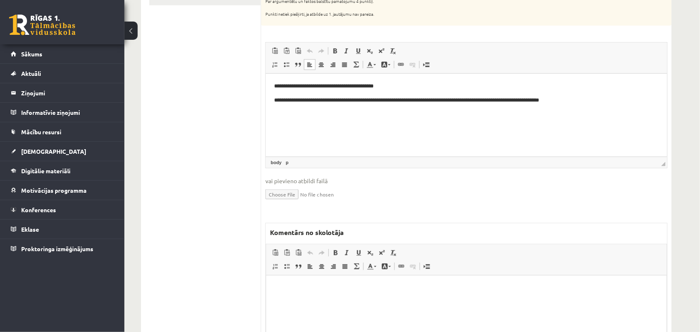
scroll to position [104, 0]
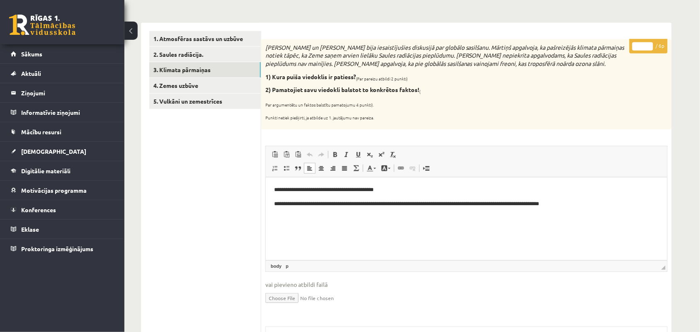
type input "*"
click at [647, 47] on input "*" at bounding box center [642, 46] width 21 height 8
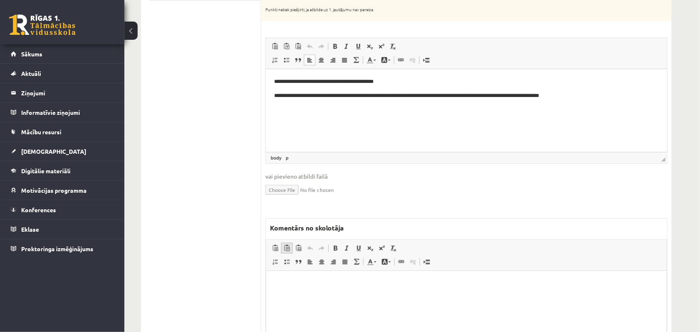
scroll to position [363, 0]
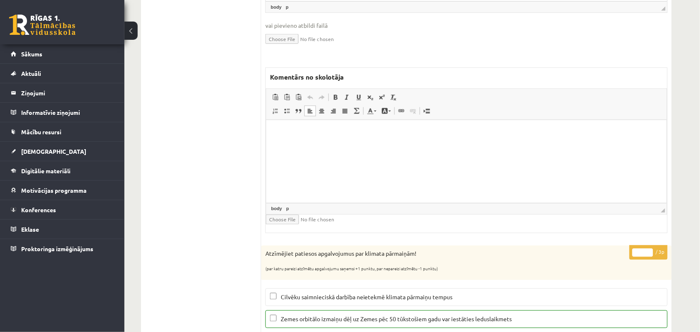
click at [315, 145] on html at bounding box center [466, 132] width 400 height 25
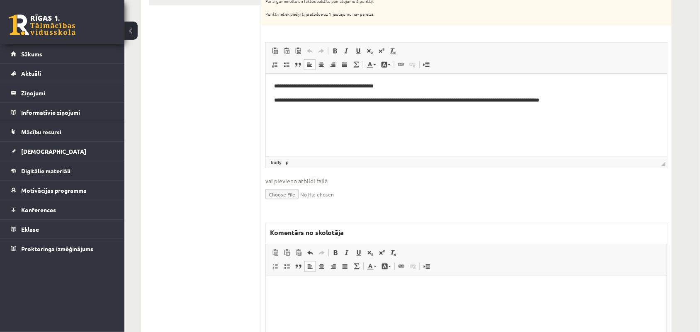
scroll to position [259, 0]
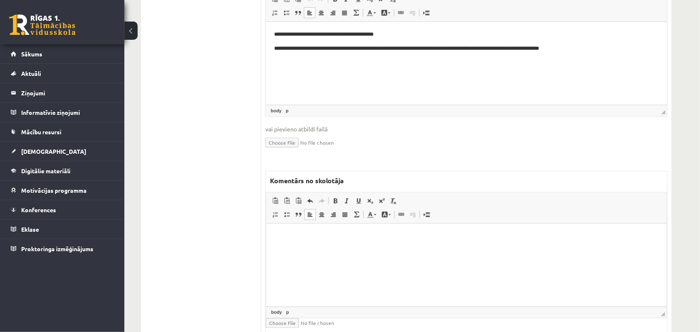
click at [291, 247] on html at bounding box center [466, 235] width 400 height 25
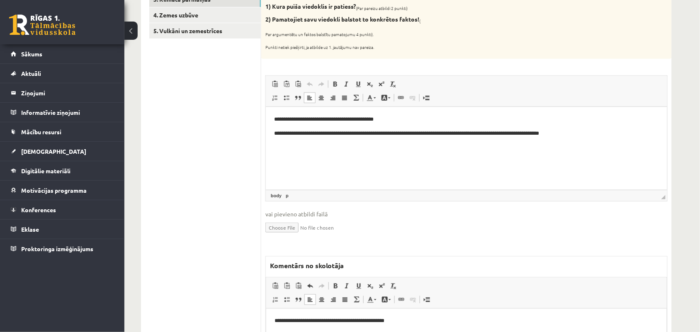
scroll to position [207, 0]
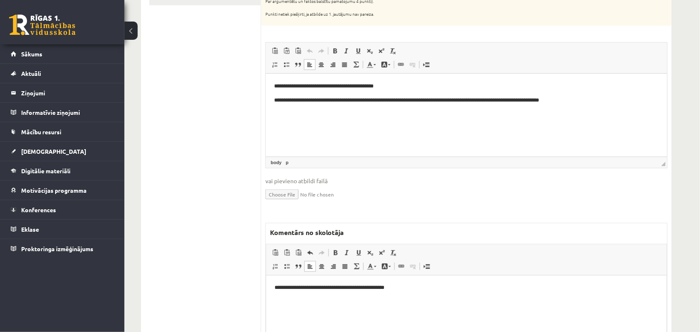
click at [275, 290] on p "**********" at bounding box center [465, 288] width 383 height 9
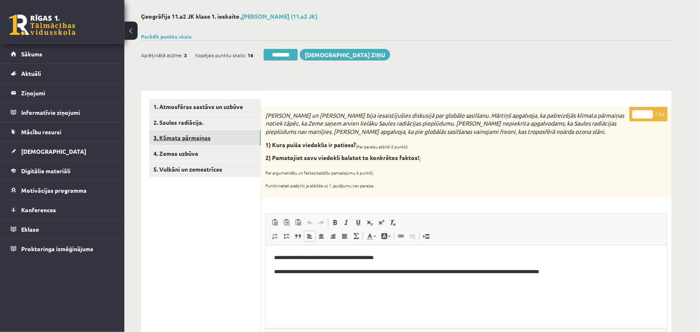
scroll to position [0, 0]
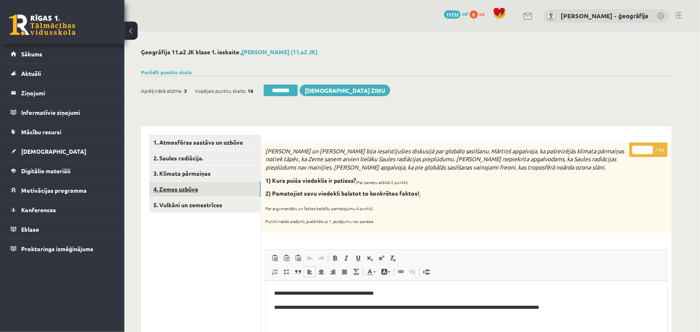
click at [174, 189] on link "4. Zemes uzbūve" at bounding box center [205, 189] width 112 height 15
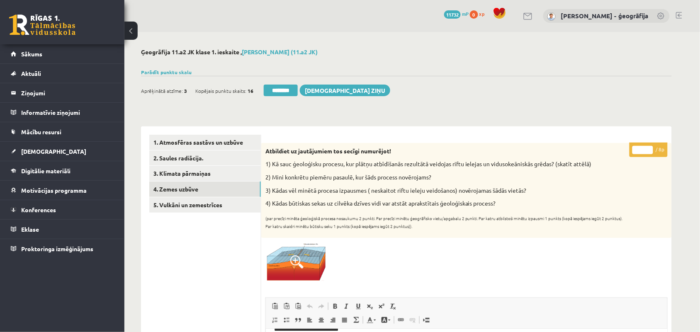
click at [647, 148] on input "*" at bounding box center [642, 150] width 21 height 8
type input "*"
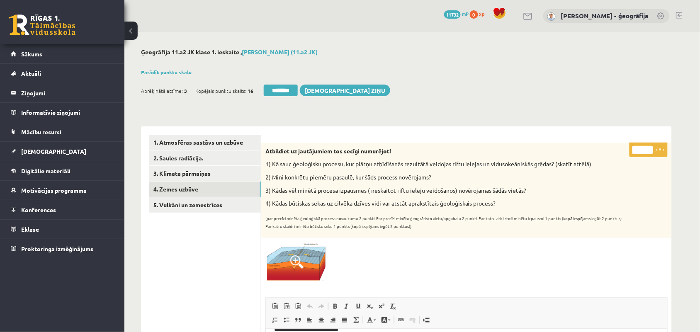
click at [647, 148] on input "*" at bounding box center [642, 150] width 21 height 8
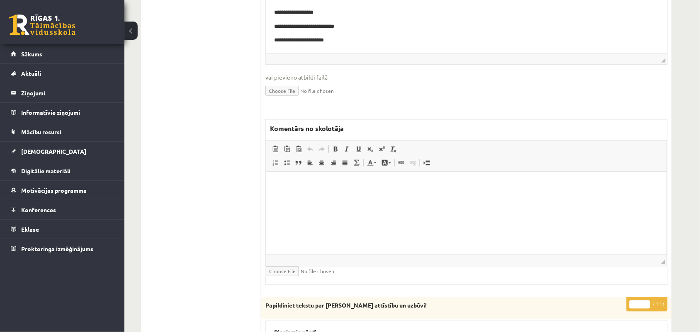
scroll to position [363, 0]
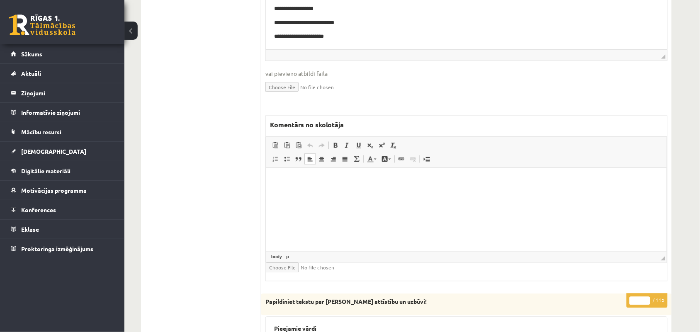
click at [280, 194] on html at bounding box center [466, 180] width 400 height 25
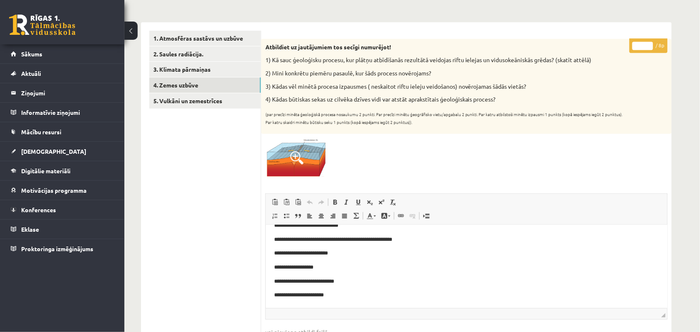
scroll to position [0, 0]
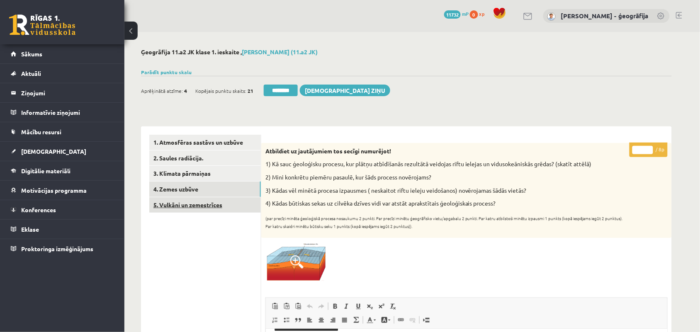
click at [172, 208] on link "5. Vulkāni un zemestrīces" at bounding box center [205, 204] width 112 height 15
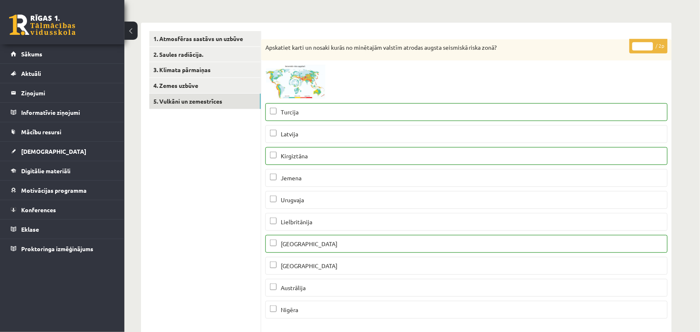
click at [647, 44] on input "*" at bounding box center [642, 46] width 21 height 8
type input "*"
click at [647, 44] on input "*" at bounding box center [642, 46] width 21 height 8
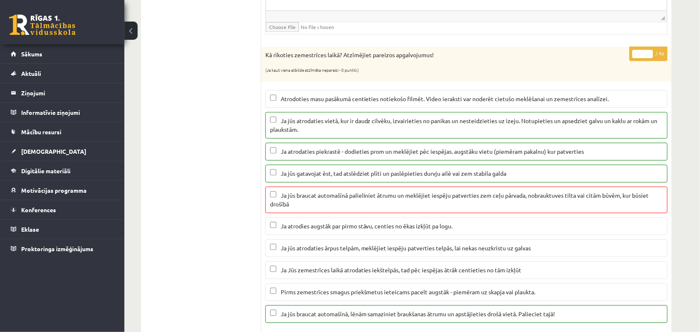
scroll to position [570, 0]
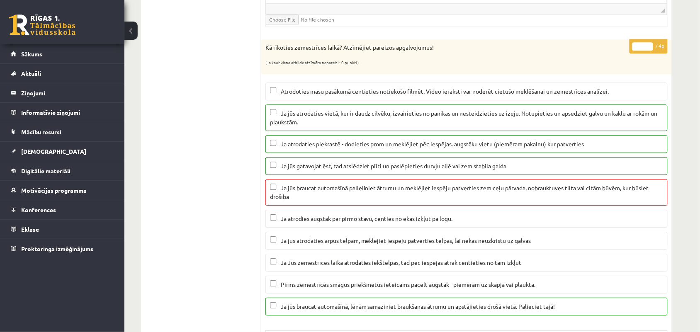
type input "*"
click at [649, 50] on input "*" at bounding box center [642, 46] width 21 height 8
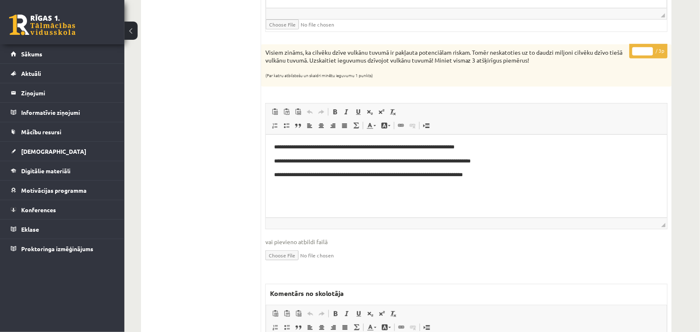
scroll to position [1036, 0]
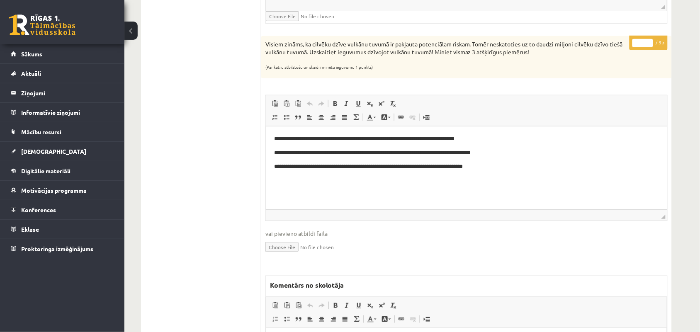
type input "*"
click at [647, 44] on input "*" at bounding box center [642, 43] width 21 height 8
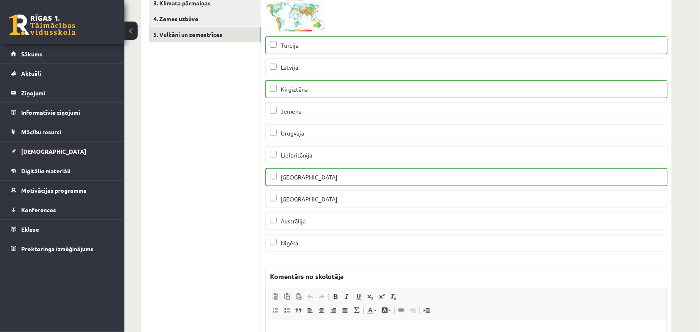
scroll to position [0, 0]
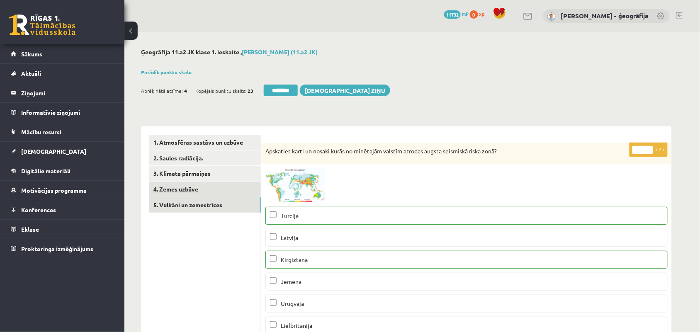
click at [175, 193] on link "4. Zemes uzbūve" at bounding box center [205, 189] width 112 height 15
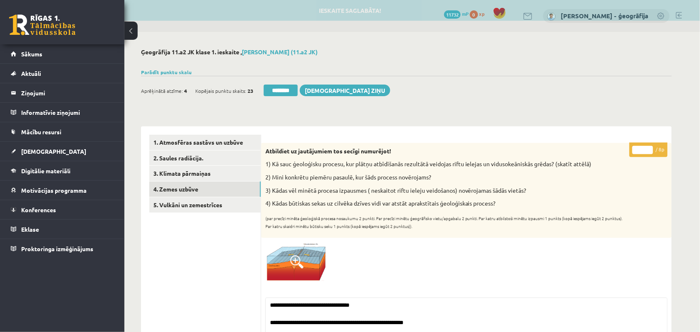
click at [276, 87] on input "********" at bounding box center [281, 91] width 34 height 12
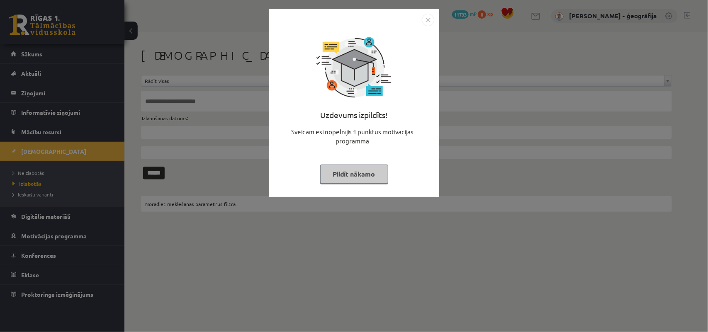
click at [334, 166] on button "Pildīt nākamo" at bounding box center [354, 174] width 68 height 19
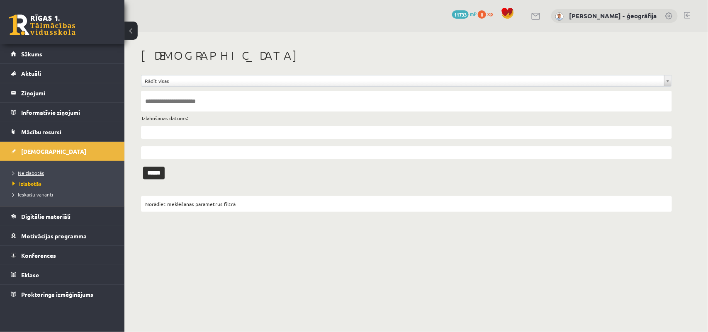
click at [30, 172] on span "Neizlabotās" at bounding box center [28, 173] width 32 height 7
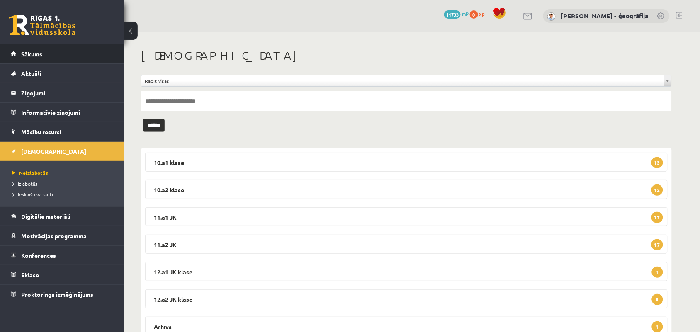
click at [39, 53] on span "Sākums" at bounding box center [31, 53] width 21 height 7
